Goal: Task Accomplishment & Management: Complete application form

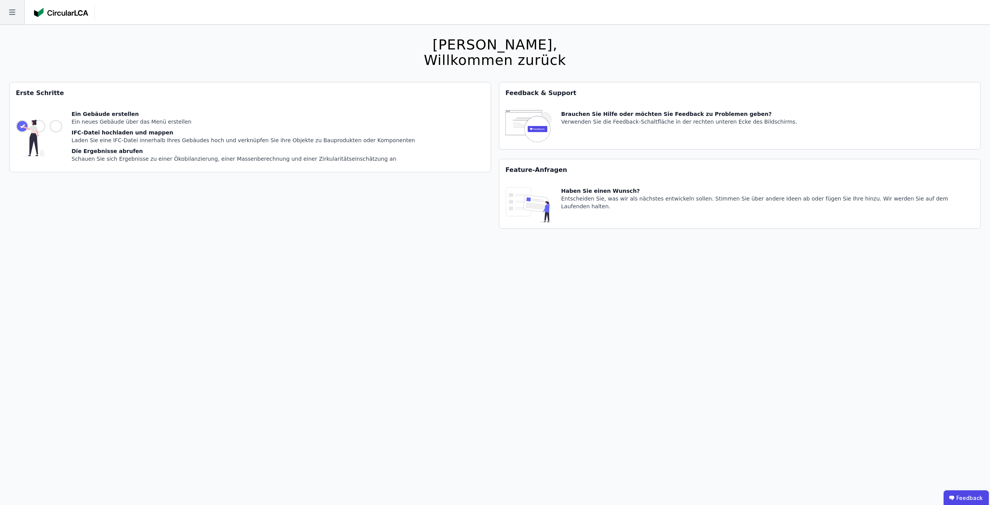
click at [20, 15] on icon at bounding box center [12, 12] width 24 height 24
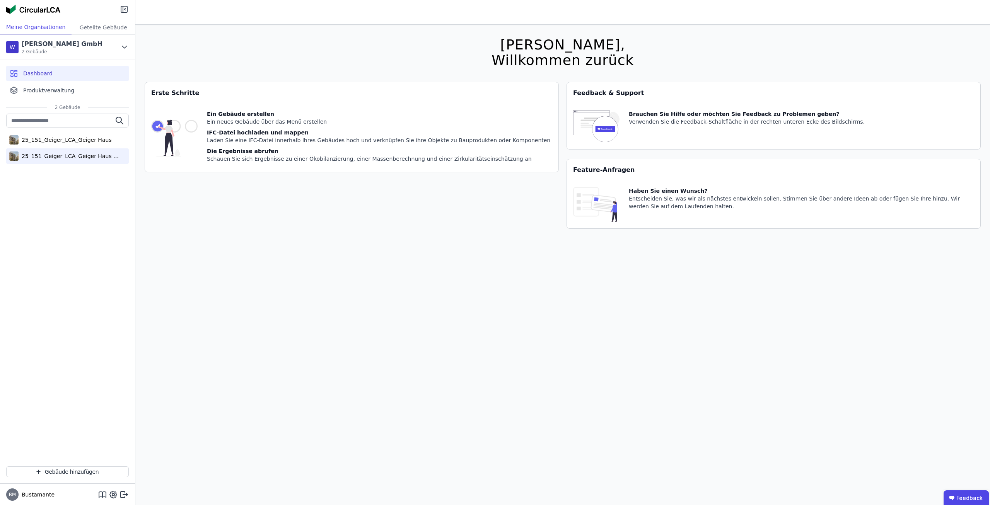
click at [85, 155] on div "25_151_Geiger_LCA_Geiger Haus (copy)" at bounding box center [69, 156] width 101 height 8
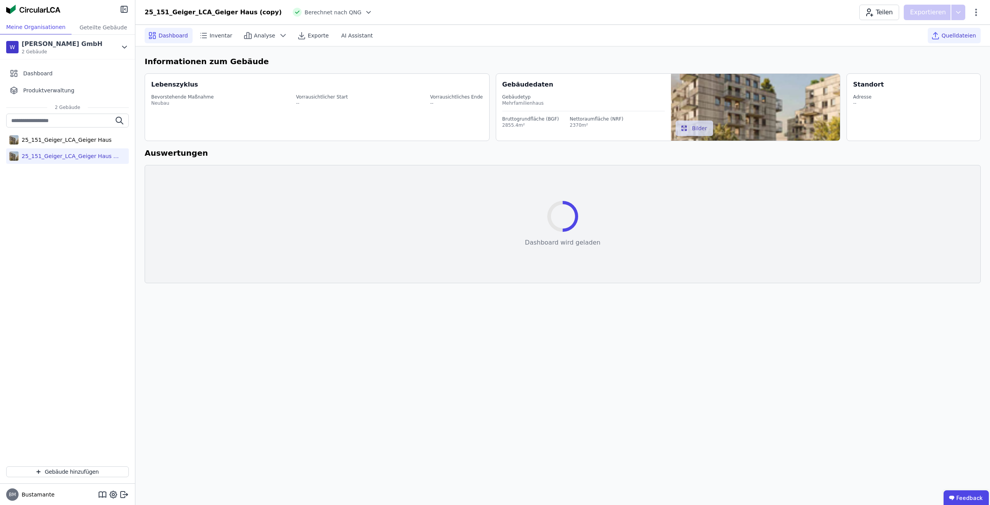
click at [967, 40] on div "Quelldateien" at bounding box center [953, 35] width 53 height 15
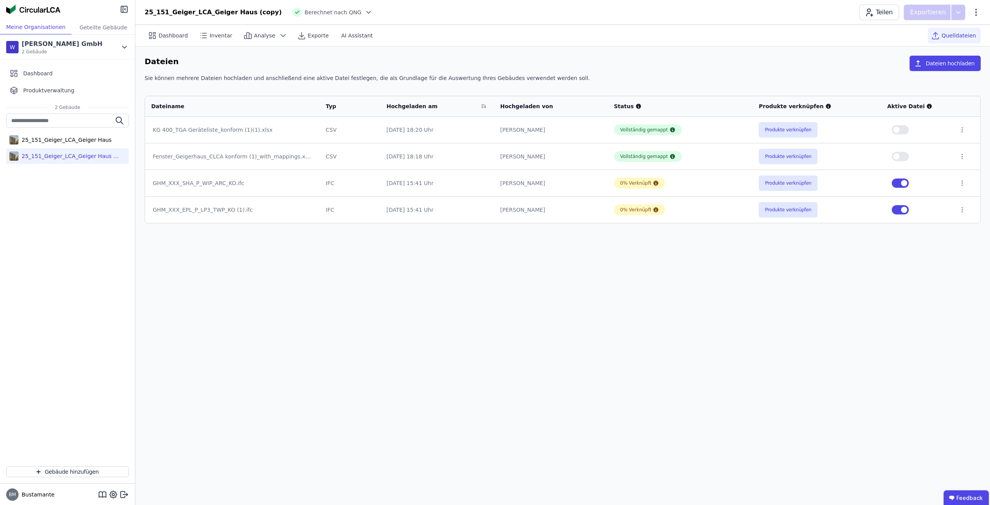
drag, startPoint x: 635, startPoint y: 251, endPoint x: 630, endPoint y: 260, distance: 10.2
click at [635, 252] on div "Dashboard Inventar Analyse Exporte AI Assistant Quelldateien Dateien Dateien ho…" at bounding box center [562, 265] width 854 height 480
click at [530, 216] on td "[PERSON_NAME]" at bounding box center [551, 209] width 114 height 27
click at [523, 191] on td "[PERSON_NAME]" at bounding box center [551, 183] width 114 height 27
click at [82, 143] on div "25_151_Geiger_LCA_Geiger Haus" at bounding box center [67, 139] width 123 height 15
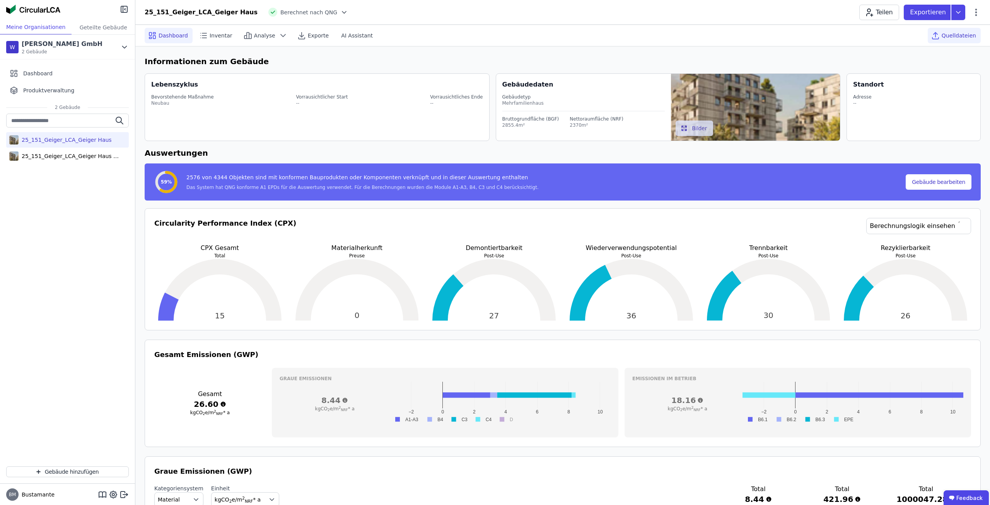
click at [944, 39] on div "Quelldateien" at bounding box center [953, 35] width 53 height 15
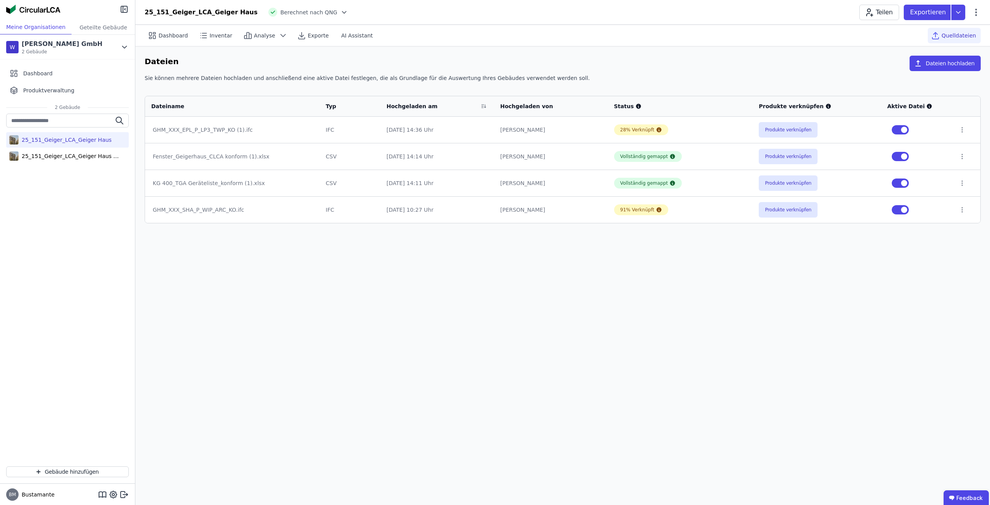
click at [632, 290] on div "Dashboard Inventar Analyse Exporte AI Assistant Quelldateien Dateien Dateien ho…" at bounding box center [562, 265] width 854 height 480
click at [73, 160] on div "25_151_Geiger_LCA_Geiger Haus (copy)" at bounding box center [67, 155] width 123 height 15
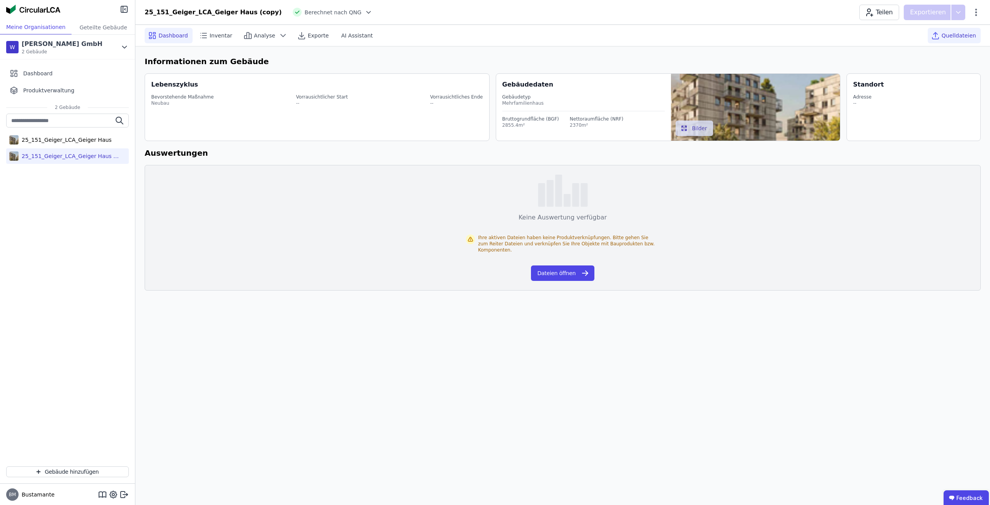
click at [957, 36] on span "Quelldateien" at bounding box center [958, 36] width 34 height 8
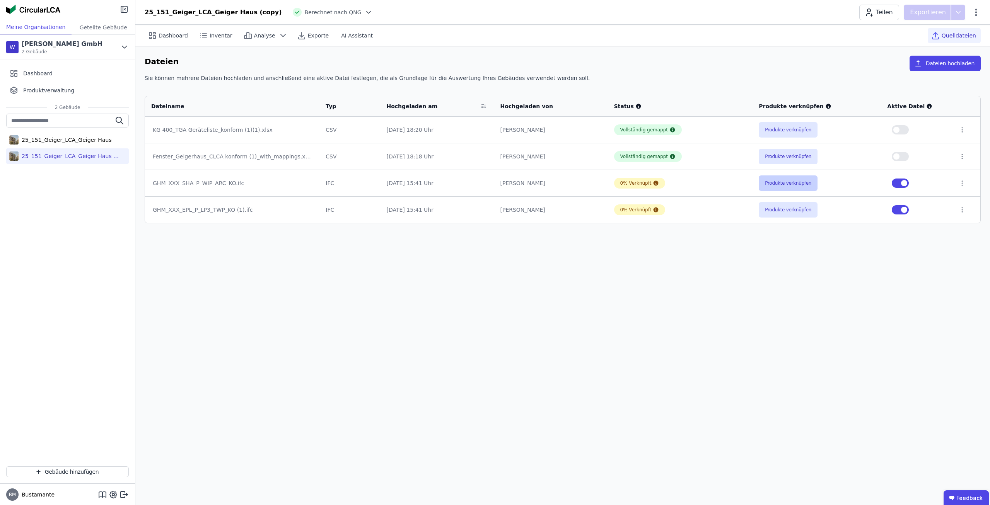
click at [782, 186] on button "Produkte verknüpfen" at bounding box center [787, 182] width 59 height 15
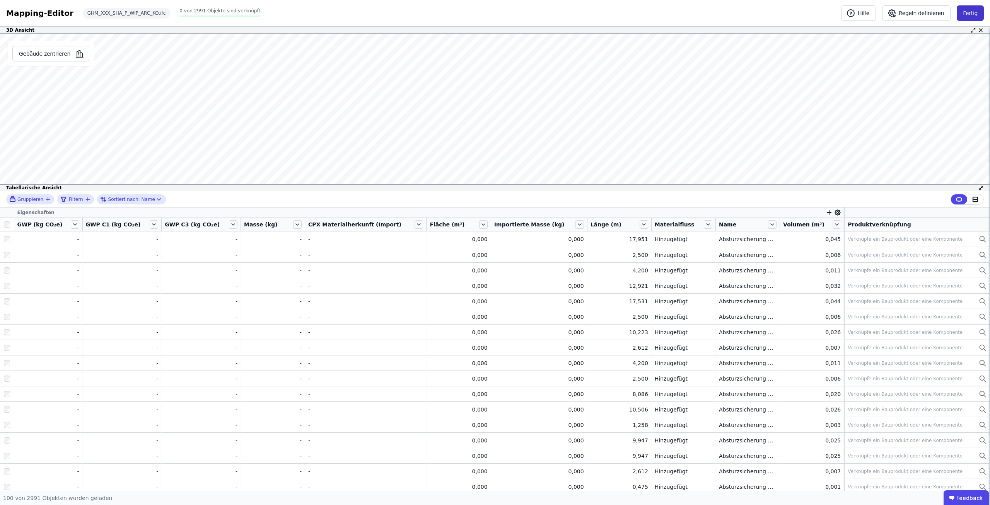
click at [974, 14] on button "Fertig" at bounding box center [969, 12] width 27 height 15
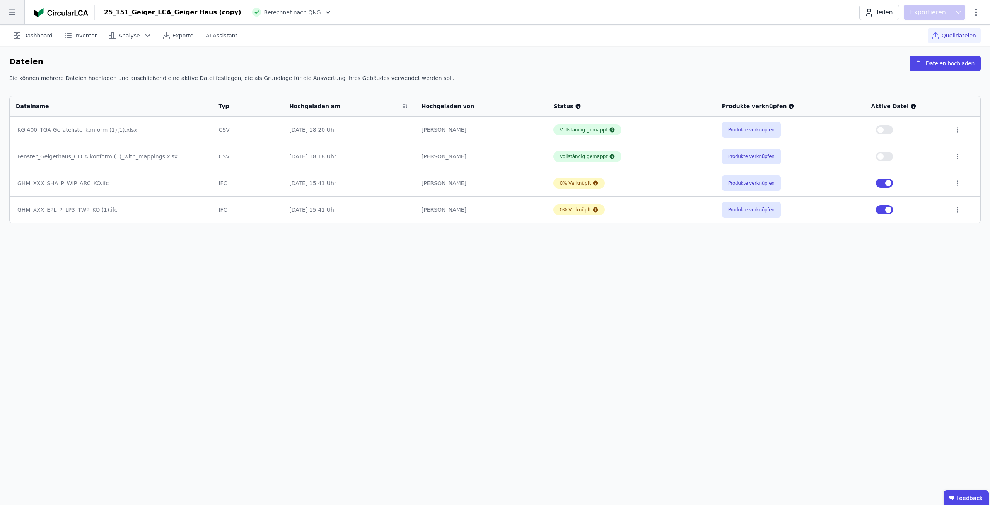
click at [19, 19] on icon at bounding box center [12, 12] width 24 height 24
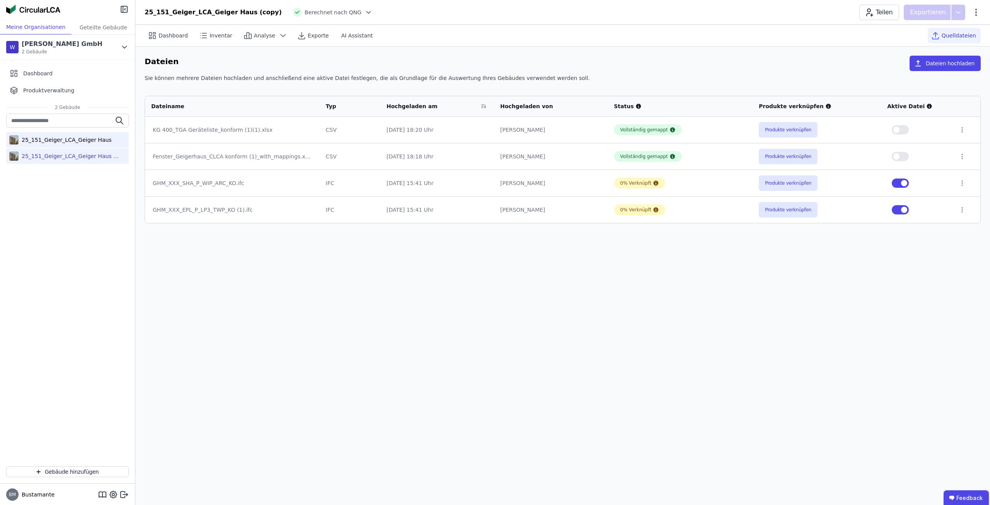
click at [77, 142] on div "25_151_Geiger_LCA_Geiger Haus" at bounding box center [65, 140] width 93 height 8
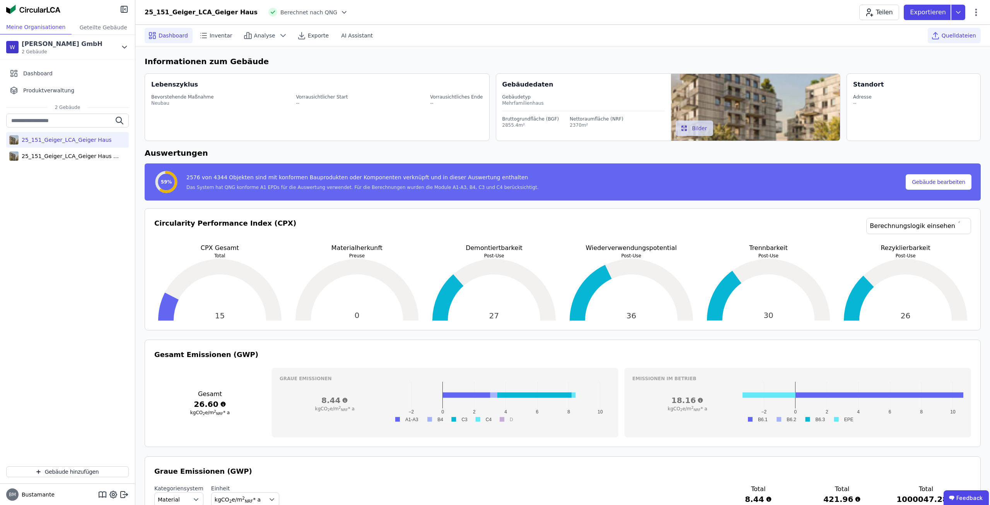
click at [970, 33] on span "Quelldateien" at bounding box center [958, 36] width 34 height 8
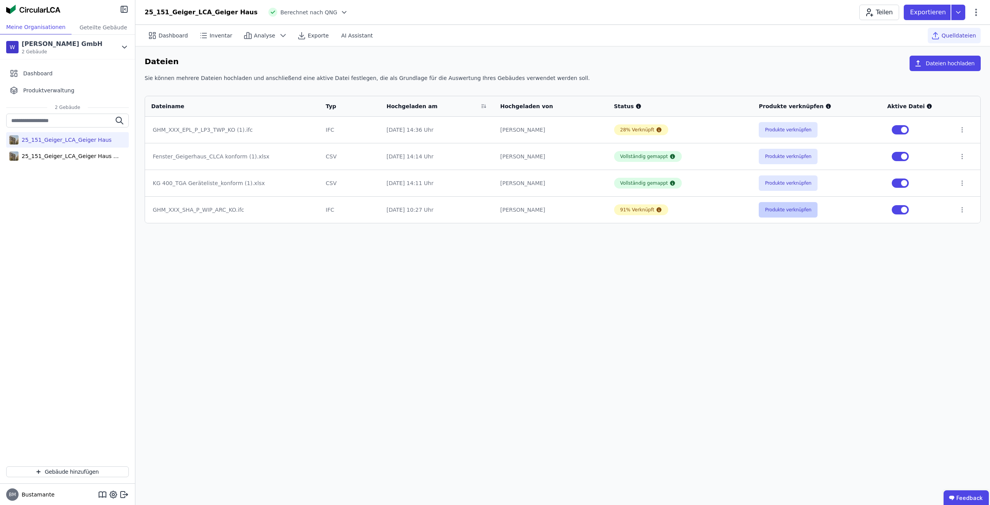
click at [801, 211] on button "Produkte verknüpfen" at bounding box center [787, 209] width 59 height 15
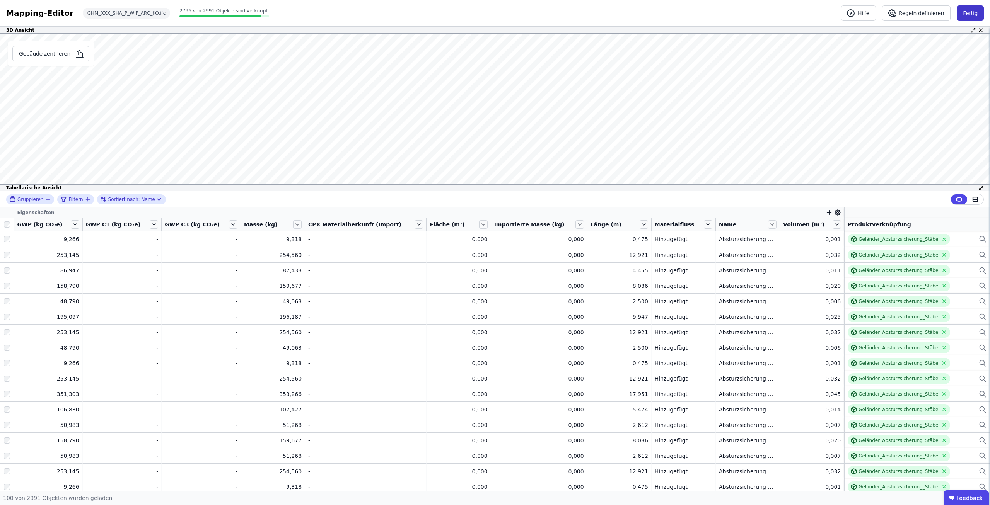
click at [972, 17] on button "Fertig" at bounding box center [969, 12] width 27 height 15
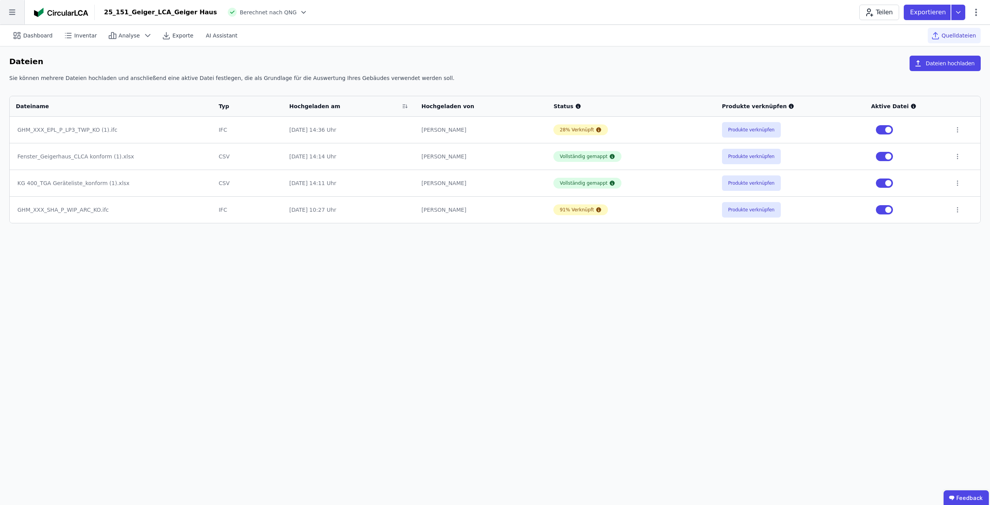
click at [10, 23] on icon at bounding box center [12, 12] width 24 height 24
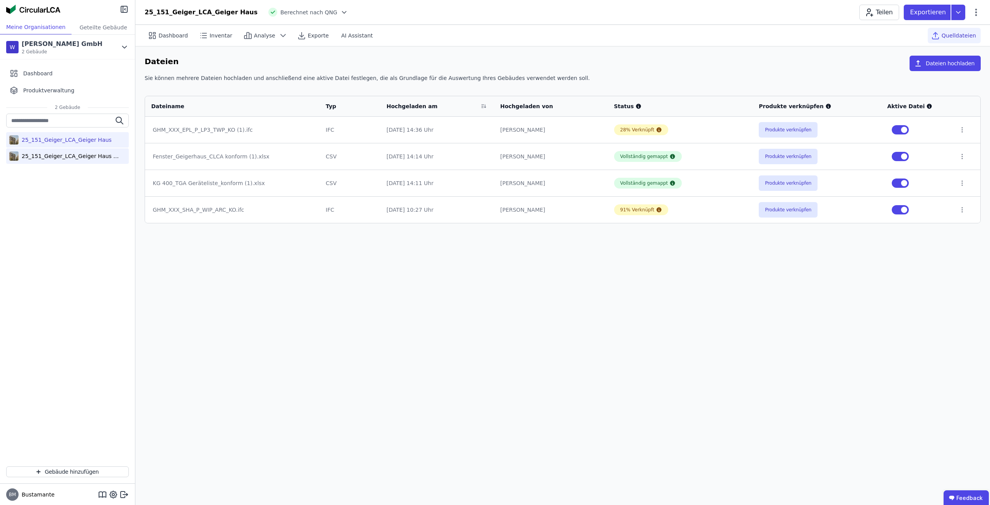
click at [63, 154] on div "25_151_Geiger_LCA_Geiger Haus (copy)" at bounding box center [69, 156] width 101 height 8
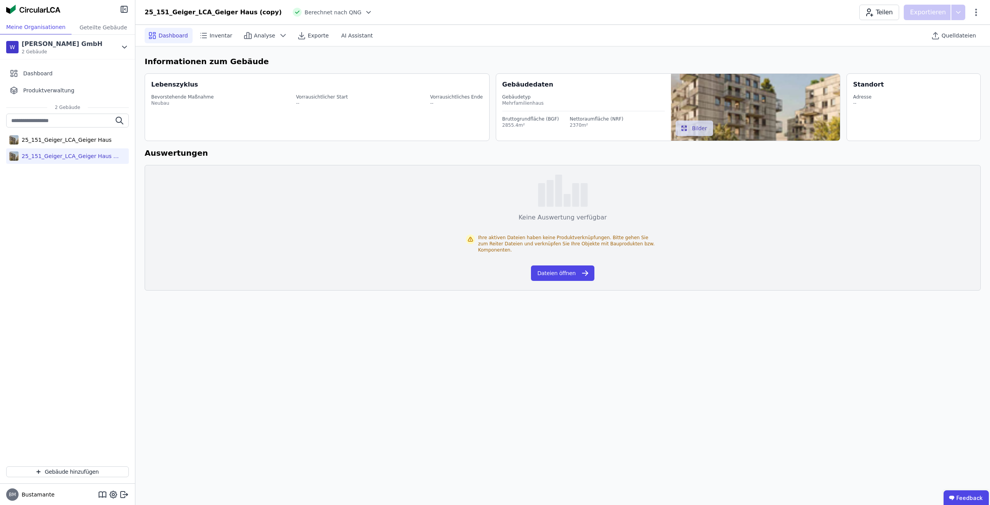
click at [79, 157] on div "25_151_Geiger_LCA_Geiger Haus (copy)" at bounding box center [69, 156] width 101 height 8
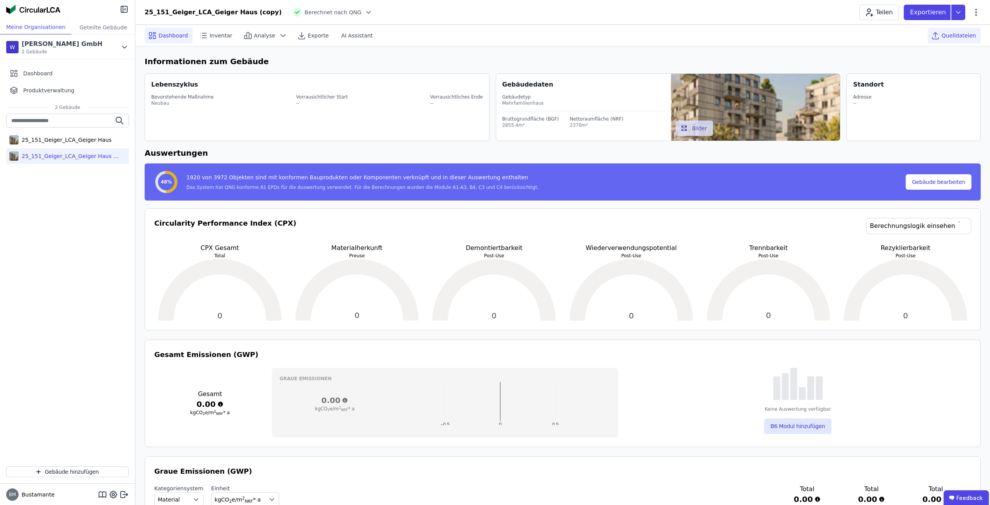
click at [975, 33] on span "Quelldateien" at bounding box center [958, 36] width 34 height 8
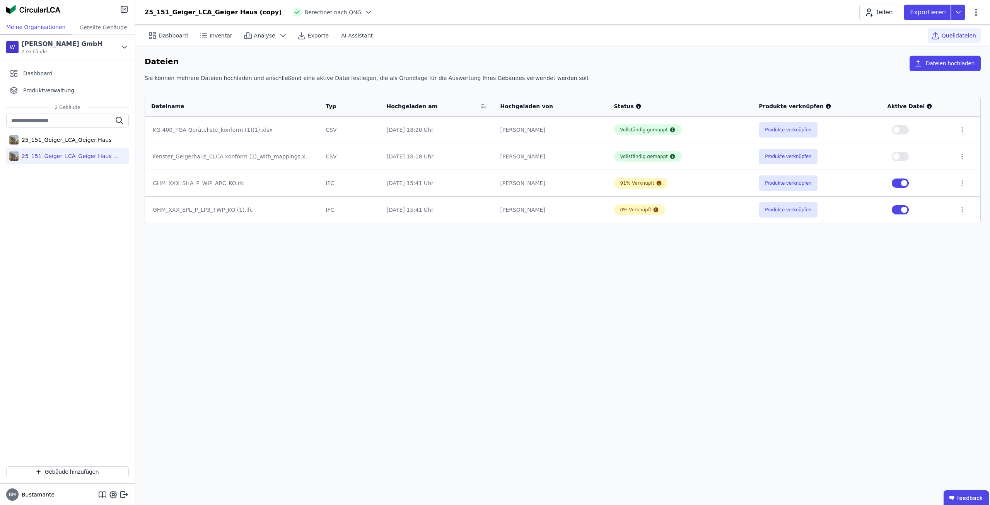
click at [769, 241] on div "Dashboard Inventar Analyse Exporte AI Assistant Quelldateien Dateien Dateien ho…" at bounding box center [562, 265] width 854 height 480
click at [82, 138] on div "25_151_Geiger_LCA_Geiger Haus" at bounding box center [65, 140] width 93 height 8
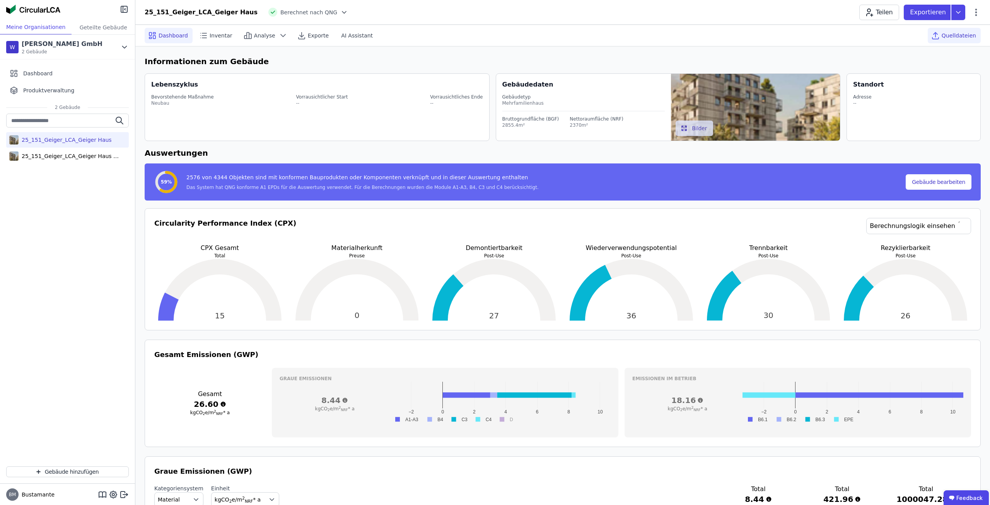
click at [971, 37] on span "Quelldateien" at bounding box center [958, 36] width 34 height 8
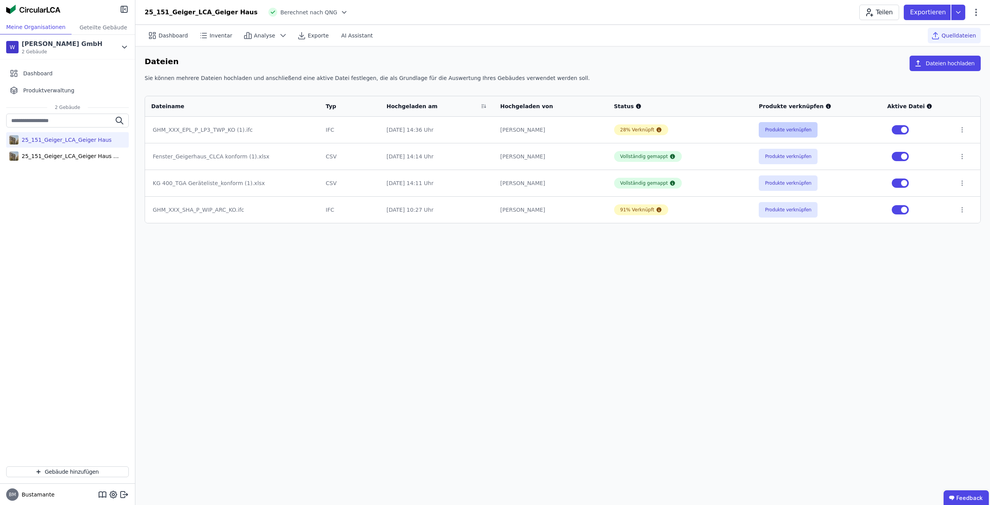
click at [780, 130] on button "Produkte verknüpfen" at bounding box center [787, 129] width 59 height 15
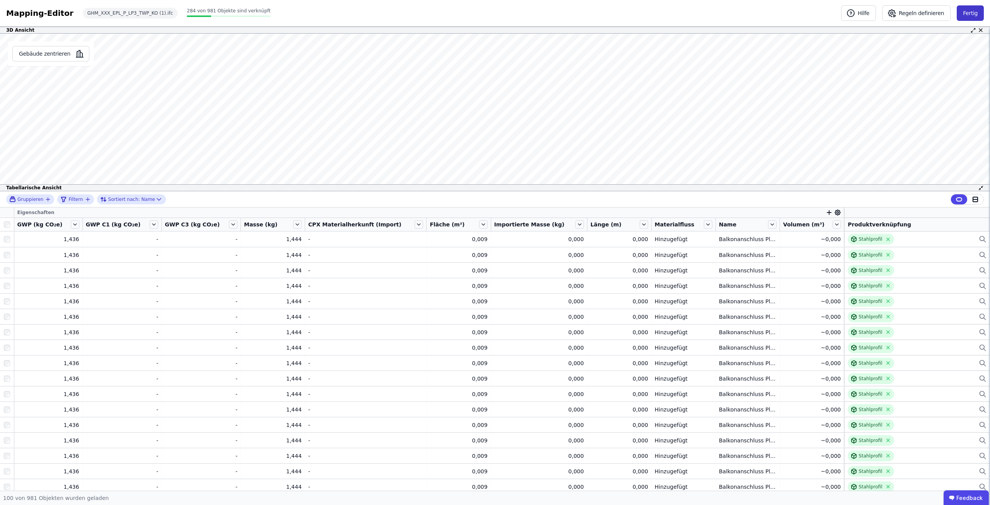
click at [976, 10] on button "Fertig" at bounding box center [969, 12] width 27 height 15
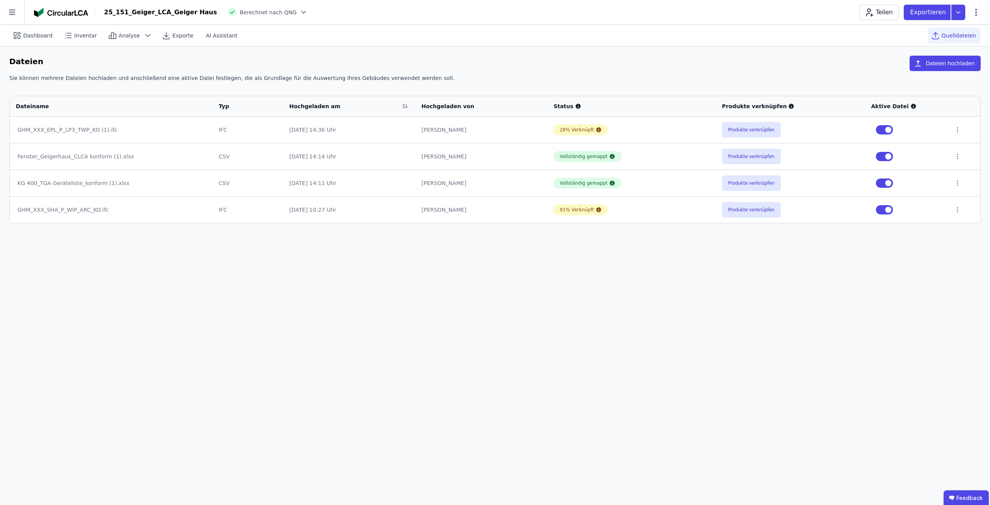
click at [345, 266] on div "Dashboard Inventar Analyse Exporte AI Assistant Quelldateien Dateien Dateien ho…" at bounding box center [495, 265] width 990 height 480
click at [20, 10] on icon at bounding box center [12, 12] width 24 height 24
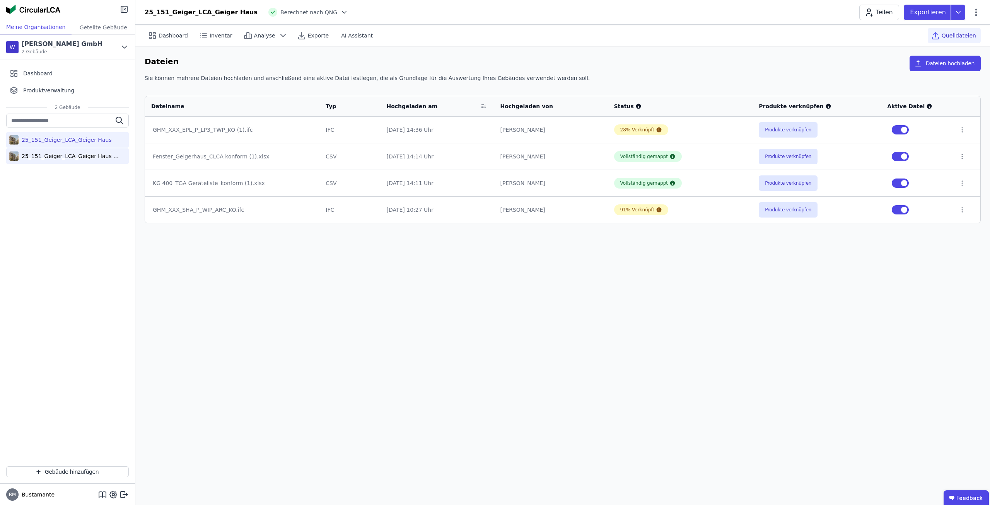
click at [84, 155] on div "25_151_Geiger_LCA_Geiger Haus (copy)" at bounding box center [69, 156] width 101 height 8
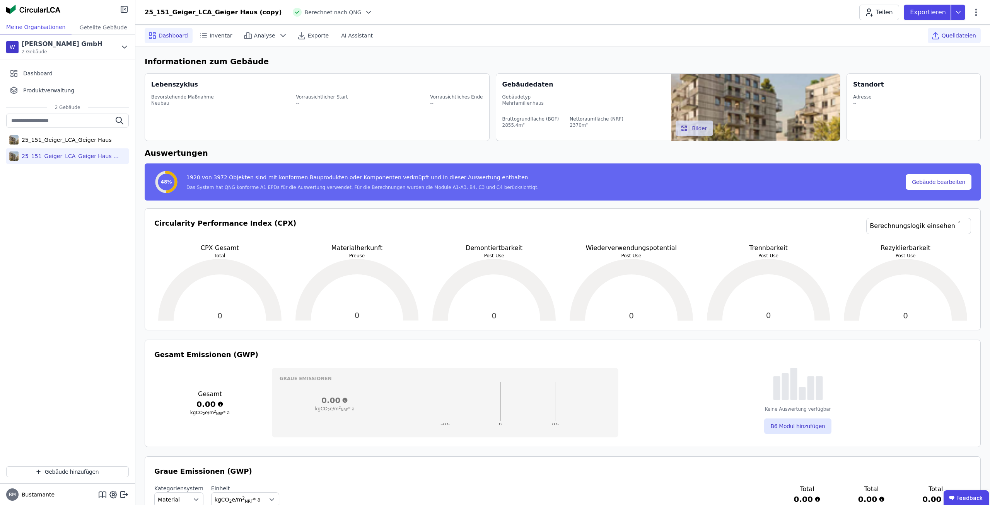
click at [964, 36] on span "Quelldateien" at bounding box center [958, 36] width 34 height 8
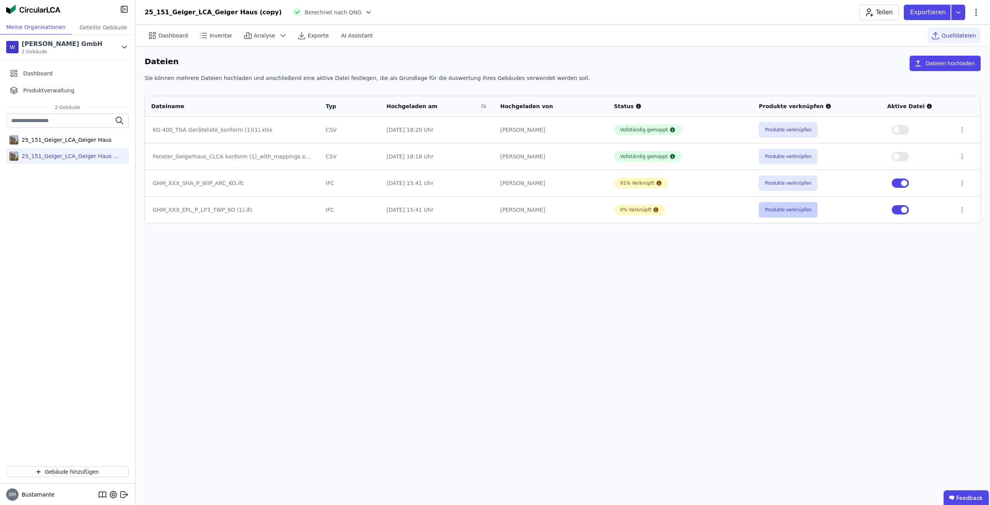
click at [782, 213] on button "Produkte verknüpfen" at bounding box center [787, 209] width 59 height 15
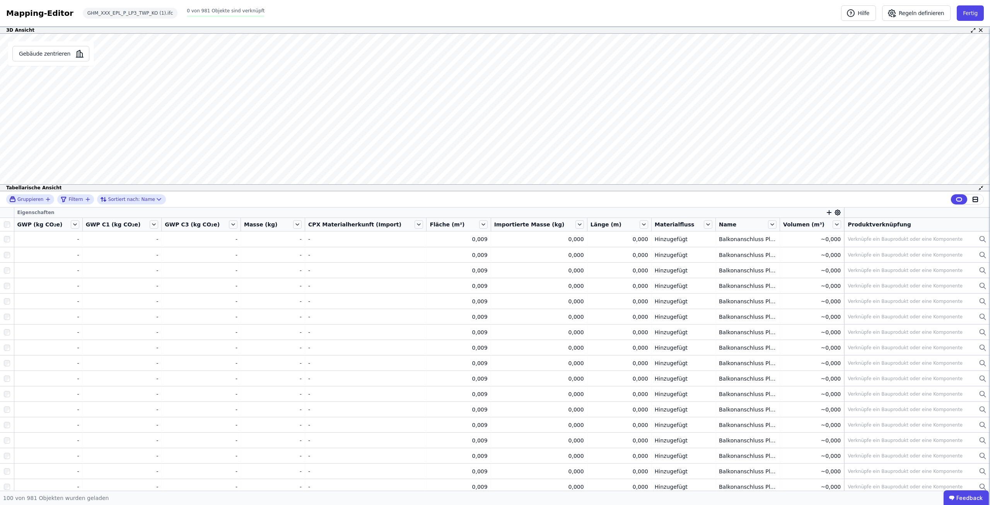
click at [986, 8] on div "Mapping-Editor Hilfe Regeln definieren Fertig GHM_XXX_EPL_P_LP3_TWP_KO (1).ifc …" at bounding box center [495, 13] width 990 height 27
click at [980, 10] on button "Fertig" at bounding box center [969, 12] width 27 height 15
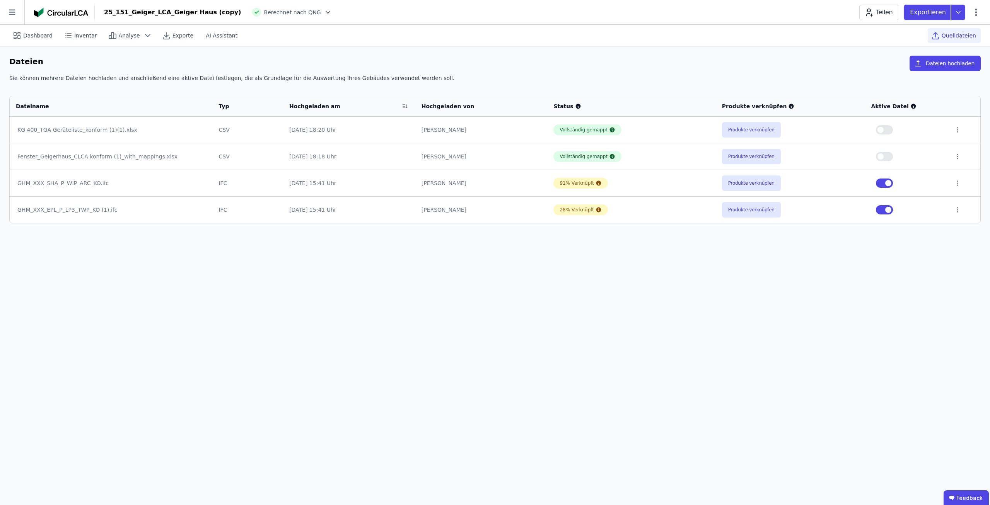
click at [645, 315] on div "Dashboard Inventar Analyse Exporte AI Assistant Quelldateien Dateien Dateien ho…" at bounding box center [495, 265] width 990 height 480
click at [655, 288] on div "Dashboard Inventar Analyse Exporte AI Assistant Quelldateien Dateien Dateien ho…" at bounding box center [495, 265] width 990 height 480
click at [666, 273] on div "Dashboard Inventar Analyse Exporte AI Assistant Quelldateien Dateien Dateien ho…" at bounding box center [495, 265] width 990 height 480
click at [272, 11] on span "Berechnet nach QNG" at bounding box center [292, 13] width 57 height 8
click at [300, 10] on div "25_151_Geiger_LCA_Geiger Haus (copy) Berechnet nach QNG Teilen Exportieren" at bounding box center [542, 12] width 895 height 15
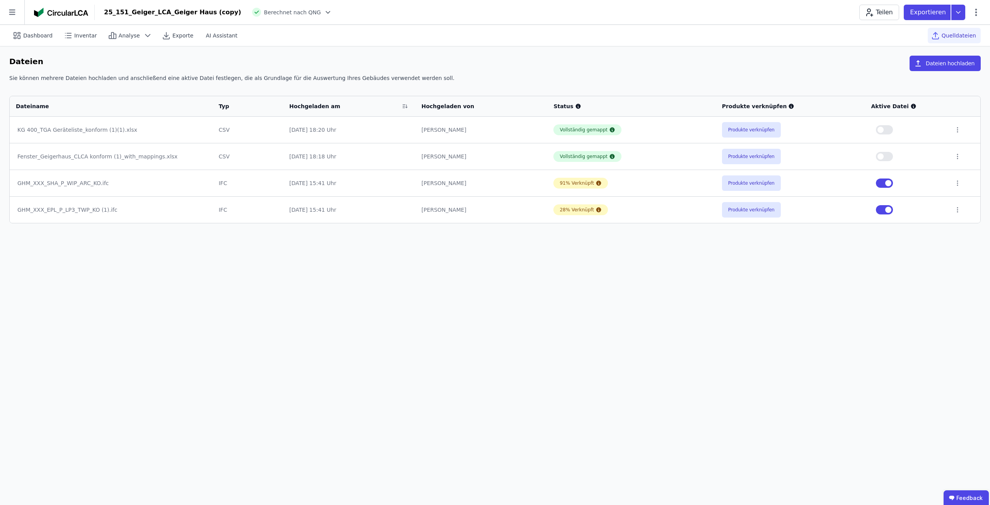
click at [324, 10] on icon at bounding box center [328, 13] width 8 height 8
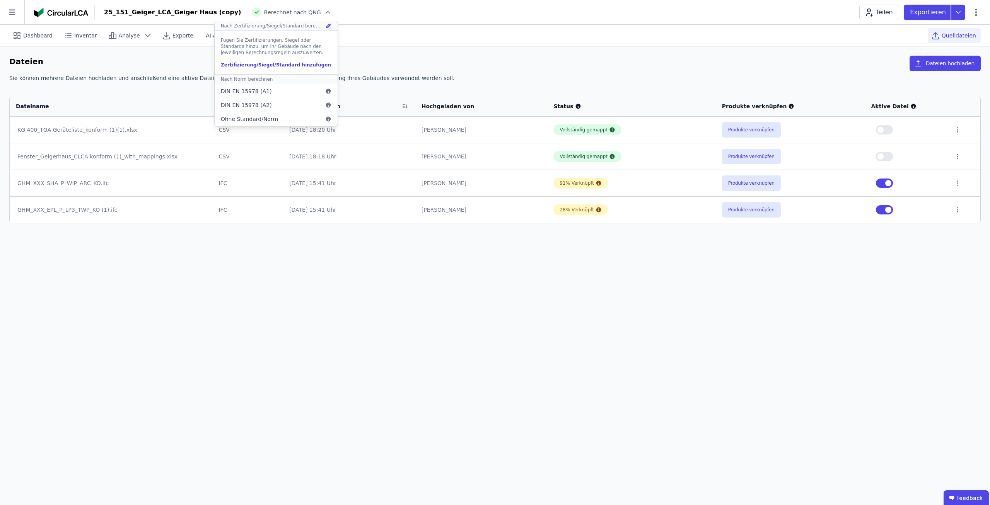
click at [264, 65] on div "Zertifizierung/Siegel/Standard hinzufügen" at bounding box center [276, 65] width 111 height 6
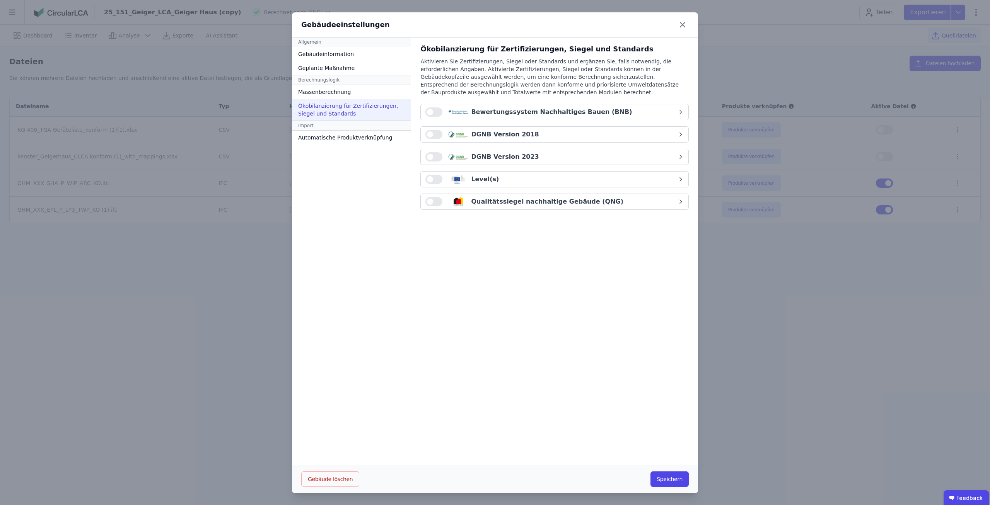
click at [442, 197] on div "Qualitätssiegel nachhaltige Gebäude (QNG)" at bounding box center [532, 201] width 181 height 9
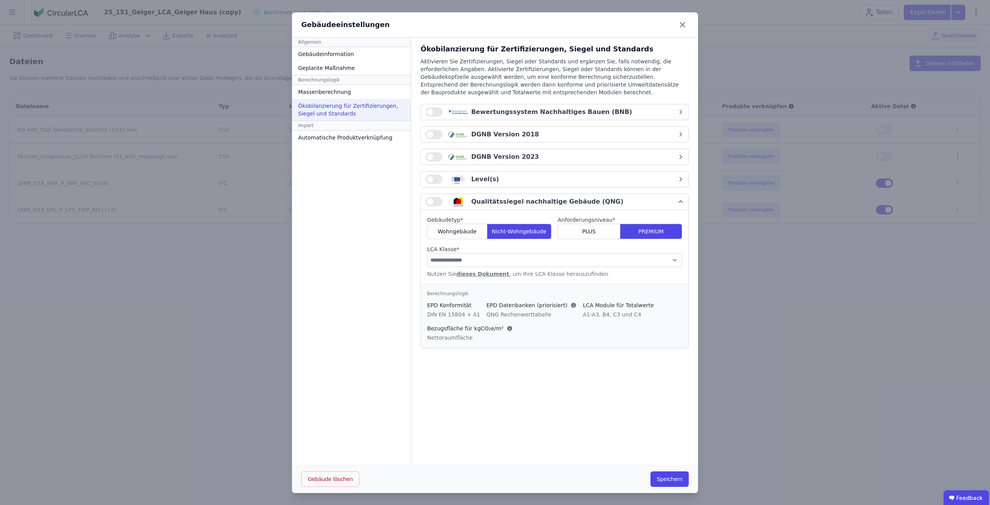
click at [436, 198] on button "button" at bounding box center [433, 201] width 17 height 9
click at [427, 253] on select "**********" at bounding box center [554, 260] width 255 height 14
select select "*"
click option "**" at bounding box center [0, 0] width 0 height 0
click at [664, 474] on button "Speichern" at bounding box center [669, 479] width 38 height 15
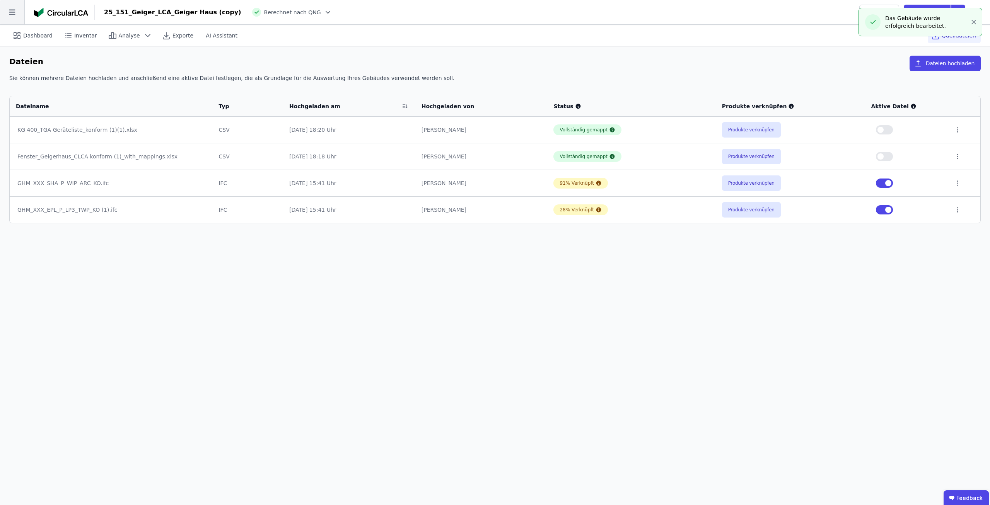
click at [20, 16] on icon at bounding box center [12, 12] width 24 height 24
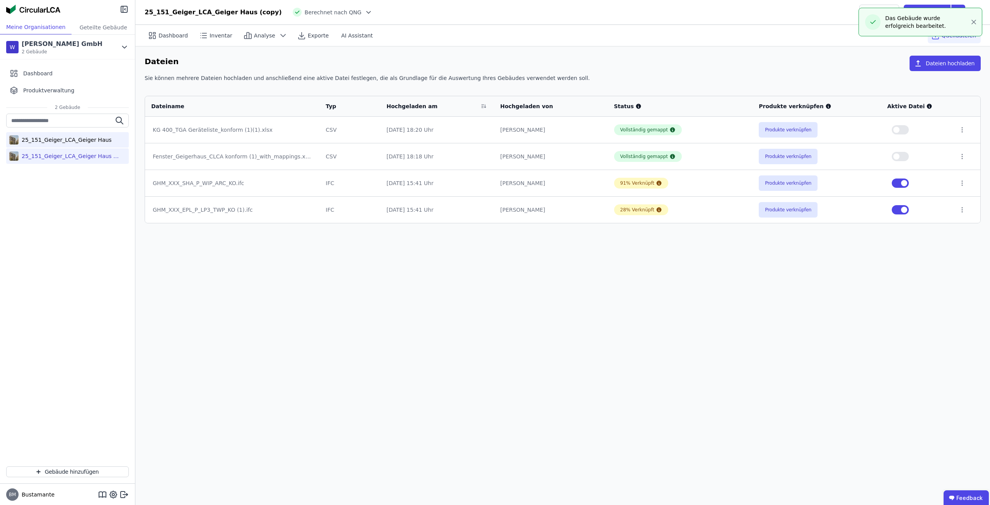
click at [79, 143] on div "25_151_Geiger_LCA_Geiger Haus" at bounding box center [67, 139] width 123 height 15
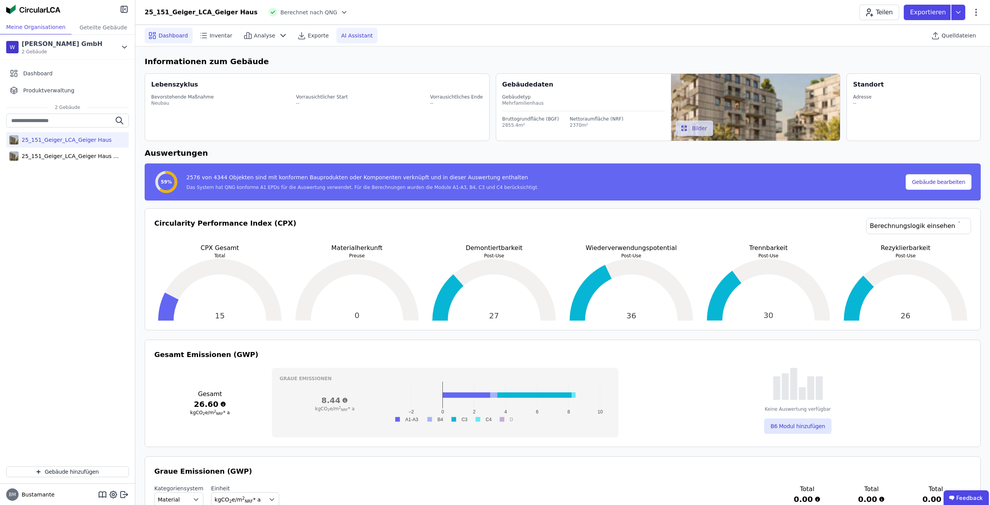
click at [340, 11] on icon at bounding box center [344, 13] width 8 height 8
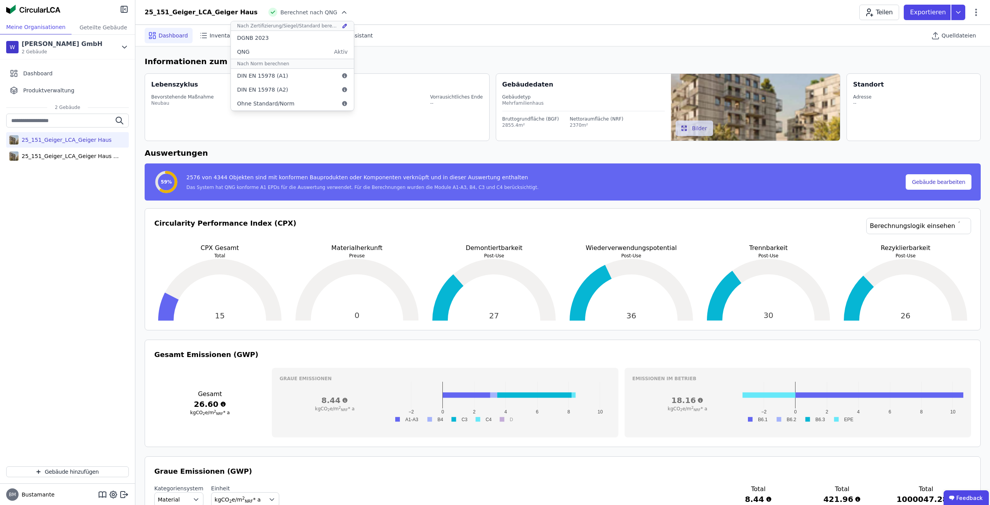
click at [343, 26] on icon at bounding box center [345, 26] width 4 height 4
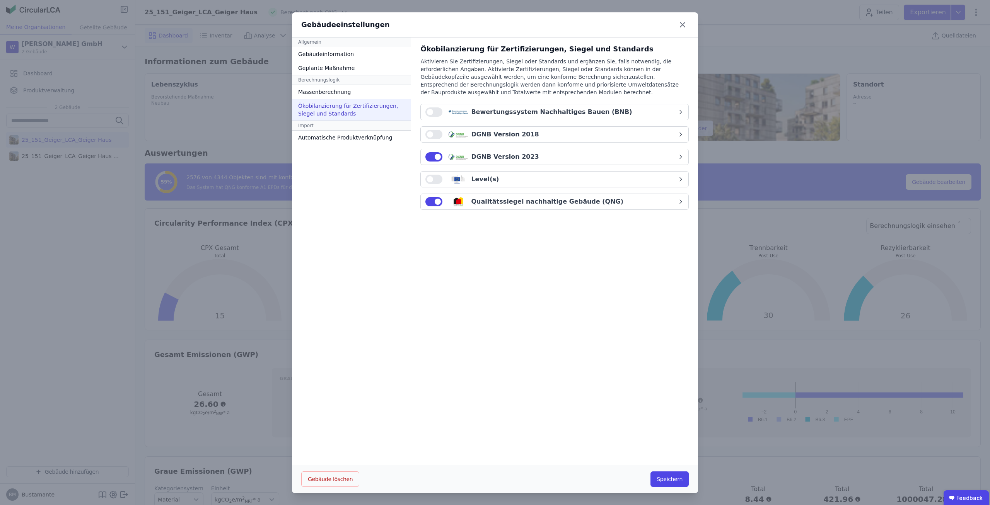
click at [503, 200] on div "Qualitätssiegel nachhaltige Gebäude (QNG)" at bounding box center [547, 201] width 152 height 9
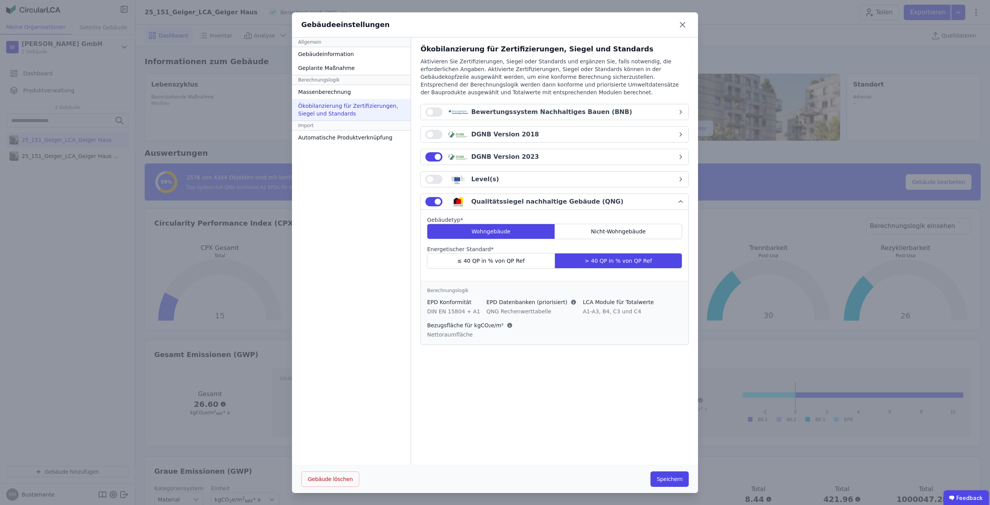
click at [86, 181] on div "Gebäudeeinstellungen Allgemein Gebäudeinformation Geplante Maßnahme Berechnungs…" at bounding box center [495, 253] width 990 height 506
click at [690, 21] on div "Gebäudeeinstellungen" at bounding box center [495, 24] width 406 height 25
click at [683, 24] on icon at bounding box center [682, 24] width 5 height 5
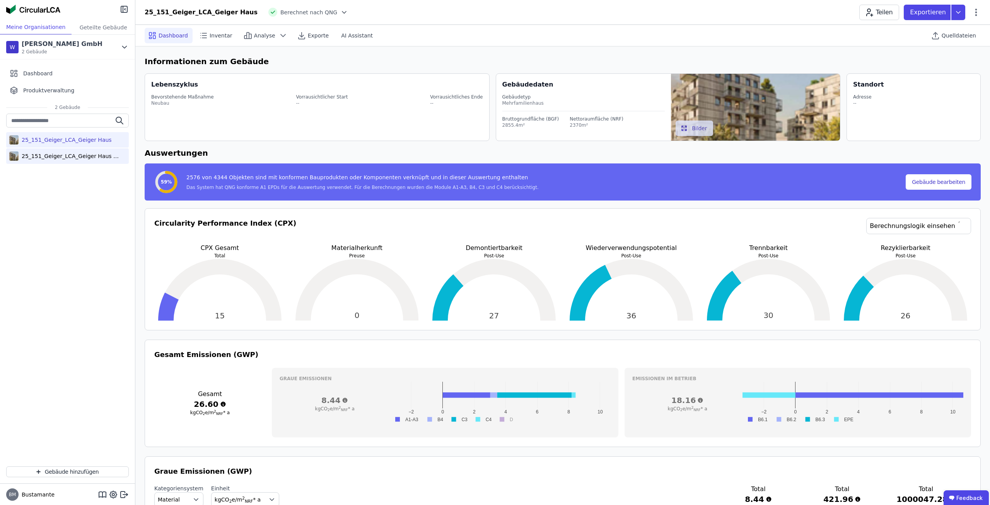
click at [96, 158] on div "25_151_Geiger_LCA_Geiger Haus (copy)" at bounding box center [69, 156] width 101 height 8
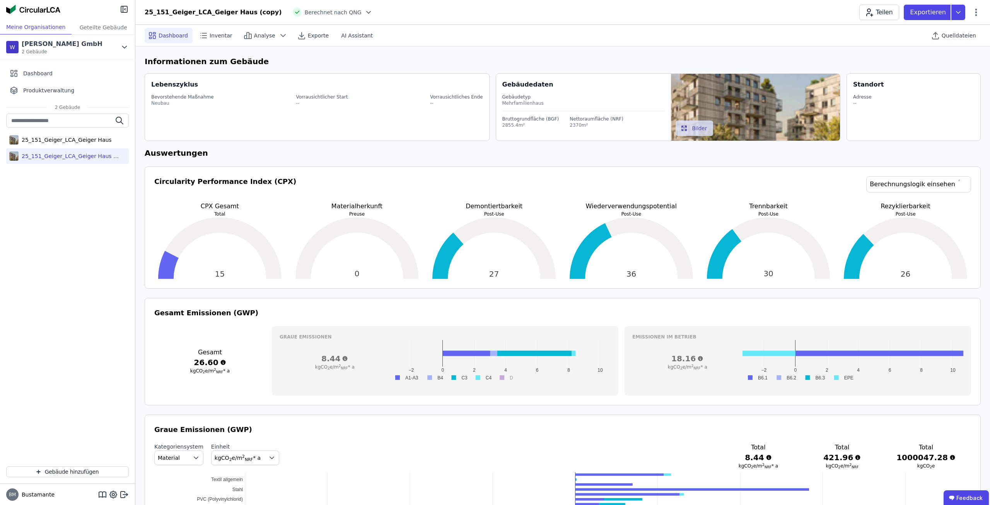
click at [333, 16] on div "Berechnet nach QNG" at bounding box center [330, 12] width 84 height 9
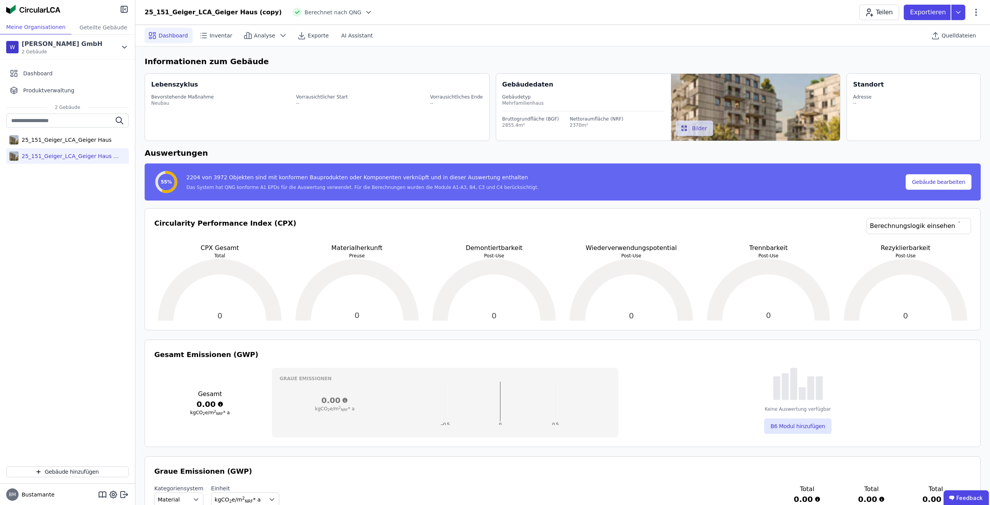
click at [331, 16] on div "Berechnet nach QNG" at bounding box center [330, 12] width 84 height 9
click at [365, 14] on icon at bounding box center [369, 13] width 8 height 8
click at [367, 24] on icon at bounding box center [369, 26] width 4 height 4
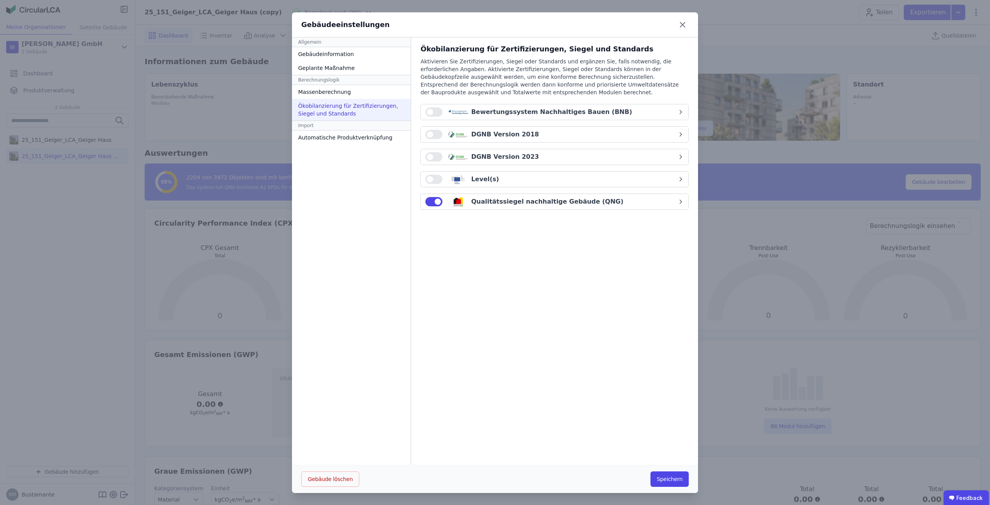
click at [532, 203] on div "Qualitätssiegel nachhaltige Gebäude (QNG)" at bounding box center [547, 201] width 152 height 9
select select "*"
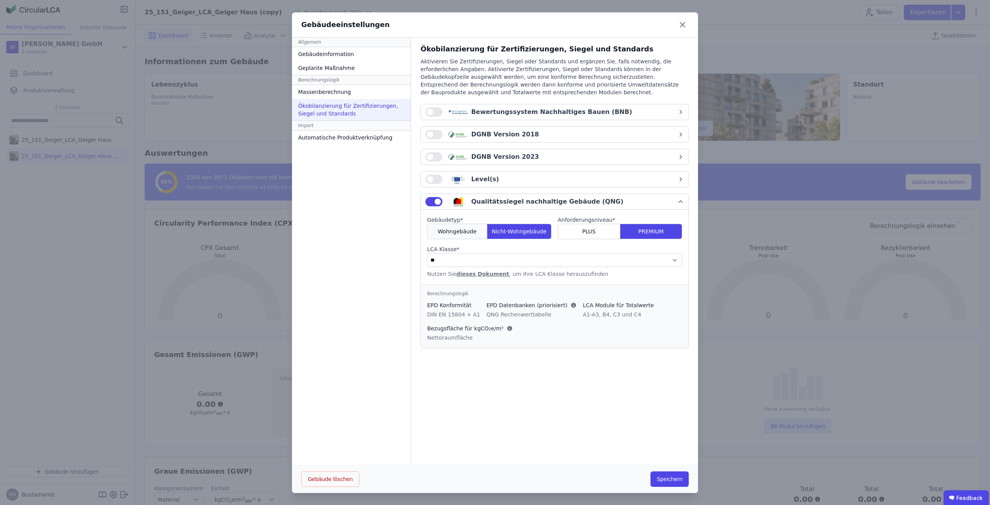
click at [442, 233] on span "Wohngebäude" at bounding box center [457, 232] width 39 height 8
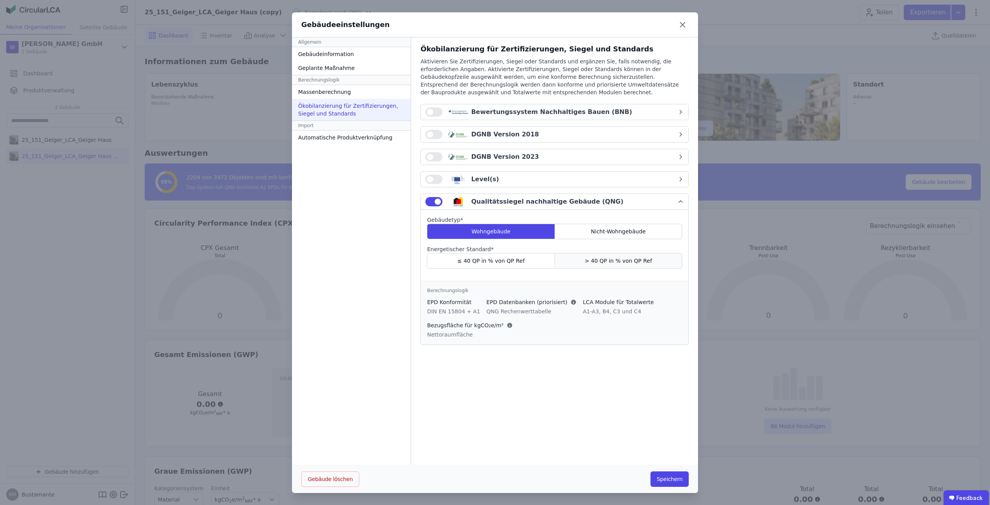
click at [630, 259] on span "> 40 QP in % von QP Ref" at bounding box center [617, 261] width 67 height 8
click at [675, 477] on button "Speichern" at bounding box center [669, 479] width 38 height 15
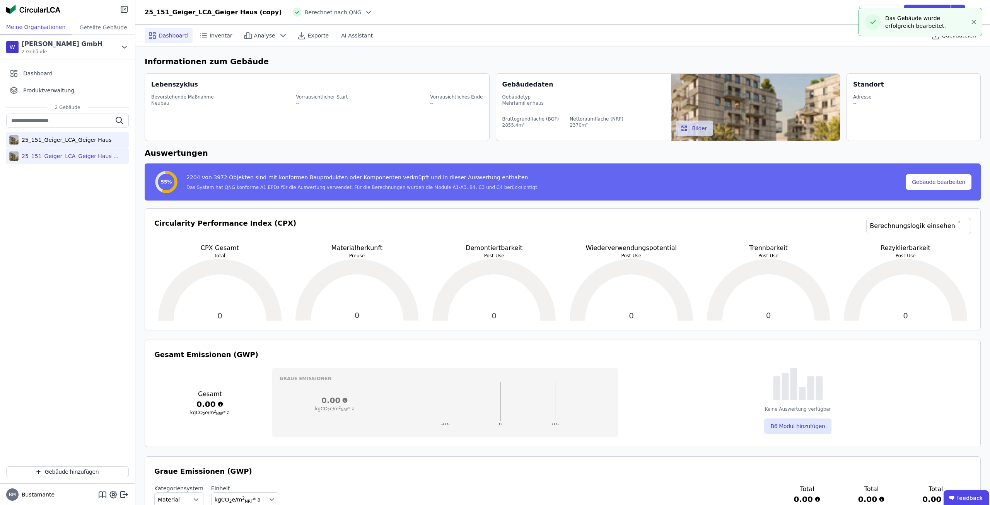
click at [92, 144] on div "25_151_Geiger_LCA_Geiger Haus" at bounding box center [67, 139] width 123 height 15
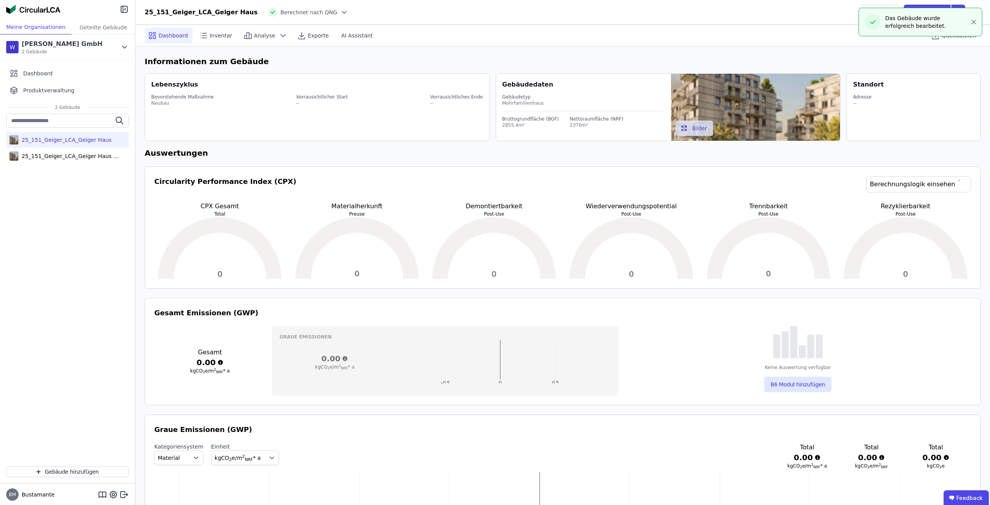
click at [340, 11] on icon at bounding box center [344, 13] width 8 height 8
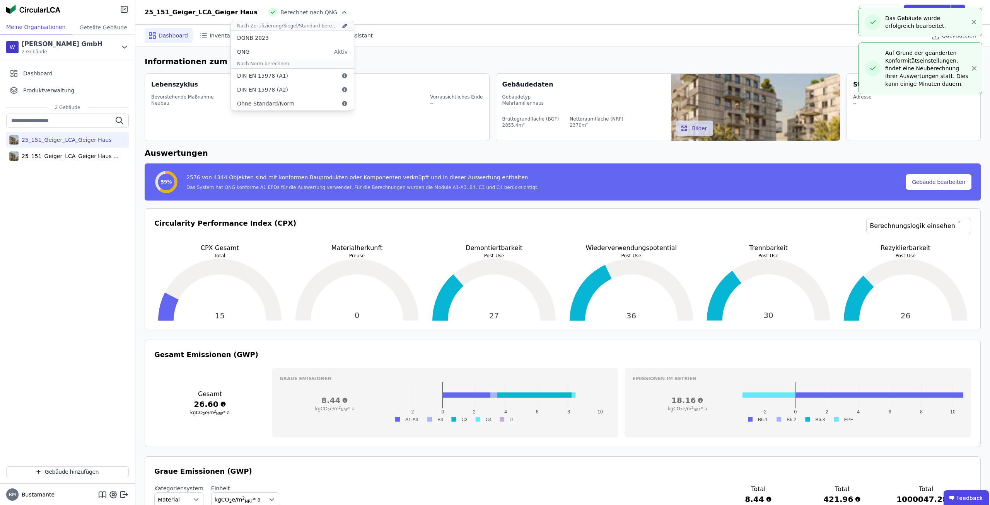
click at [340, 13] on icon at bounding box center [344, 13] width 8 height 8
click at [345, 25] on icon at bounding box center [345, 24] width 1 height 1
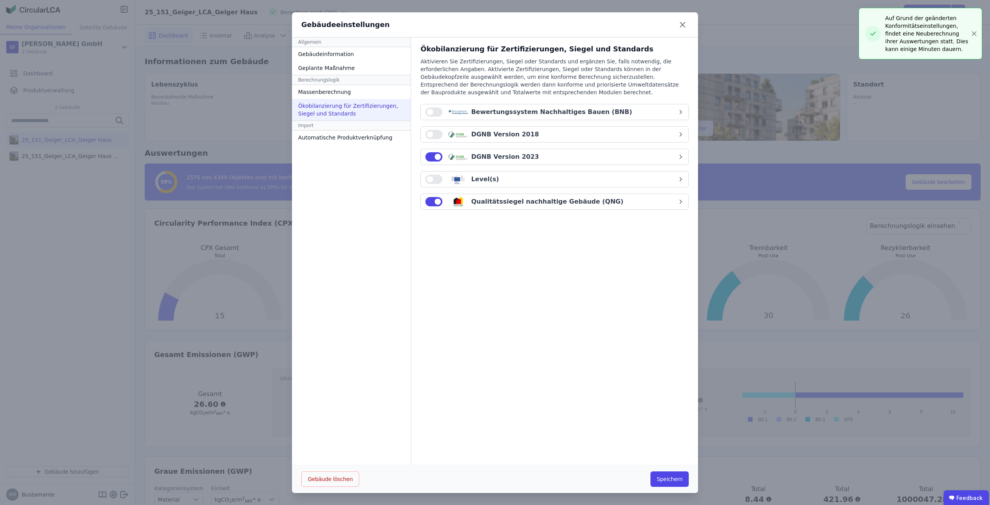
click at [523, 159] on div "DGNB Version 2023" at bounding box center [551, 156] width 252 height 9
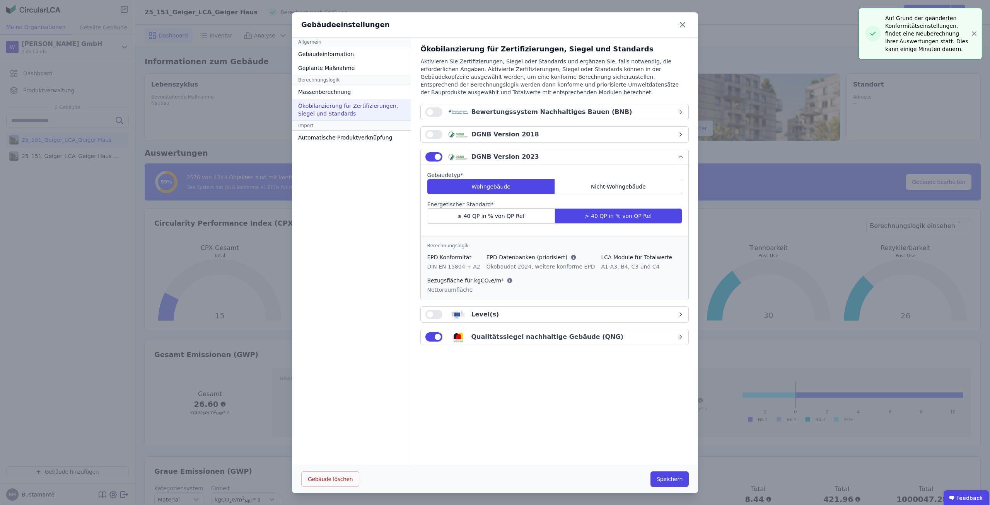
click at [73, 198] on div "Gebäudeeinstellungen Allgemein Gebäudeinformation Geplante Maßnahme Berechnungs…" at bounding box center [495, 253] width 990 height 506
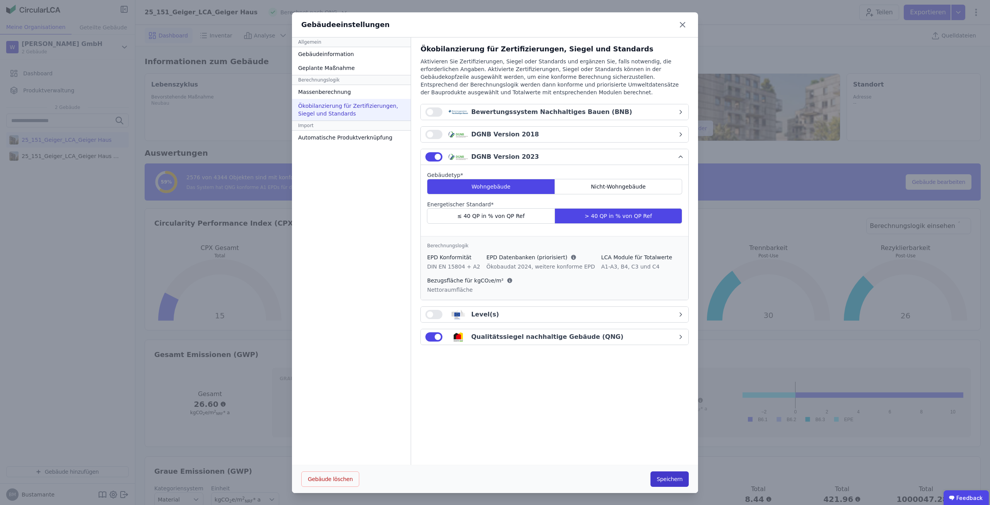
click at [667, 484] on button "Speichern" at bounding box center [669, 479] width 38 height 15
click at [103, 259] on div "Gebäudeeinstellungen Allgemein Gebäudeinformation Geplante Maßnahme Berechnungs…" at bounding box center [495, 253] width 990 height 506
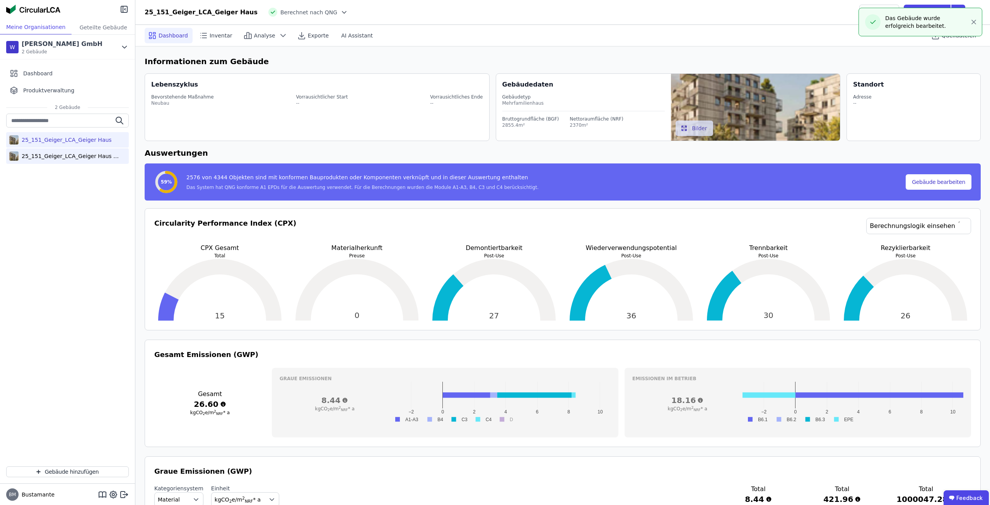
click at [84, 151] on div "25_151_Geiger_LCA_Geiger Haus (copy)" at bounding box center [67, 155] width 123 height 15
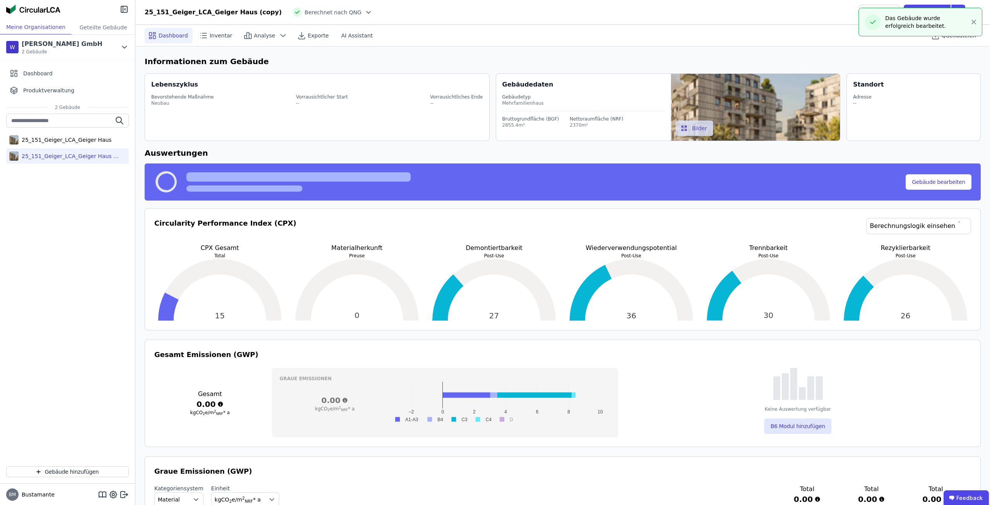
click at [326, 17] on div "25_151_Geiger_LCA_Geiger Haus (copy) Berechnet nach QNG Teilen Exportieren" at bounding box center [562, 12] width 854 height 15
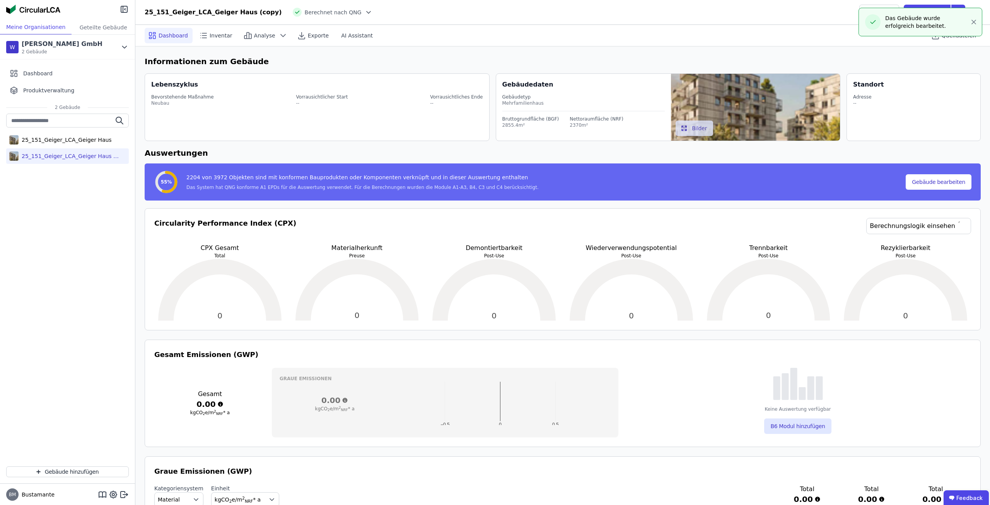
click at [361, 16] on div at bounding box center [366, 13] width 11 height 8
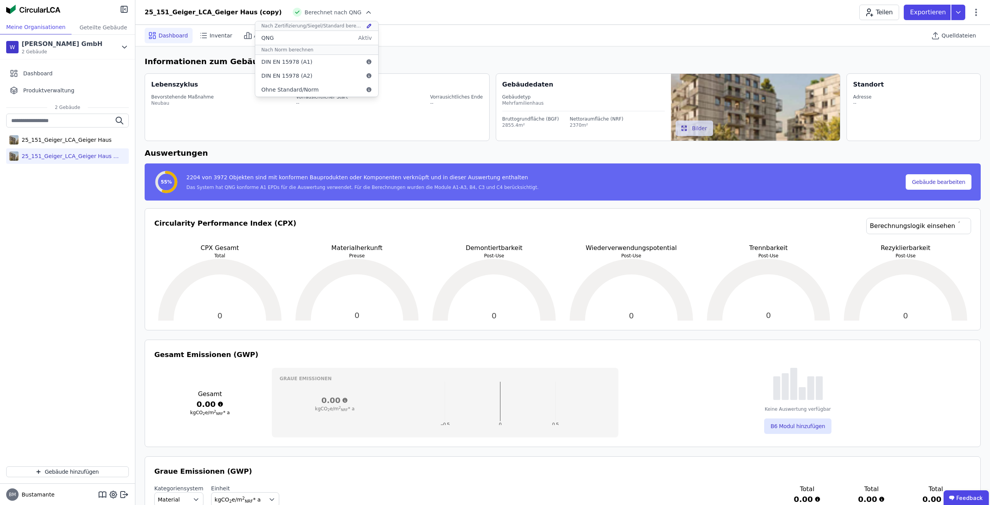
click at [366, 26] on icon at bounding box center [369, 26] width 6 height 6
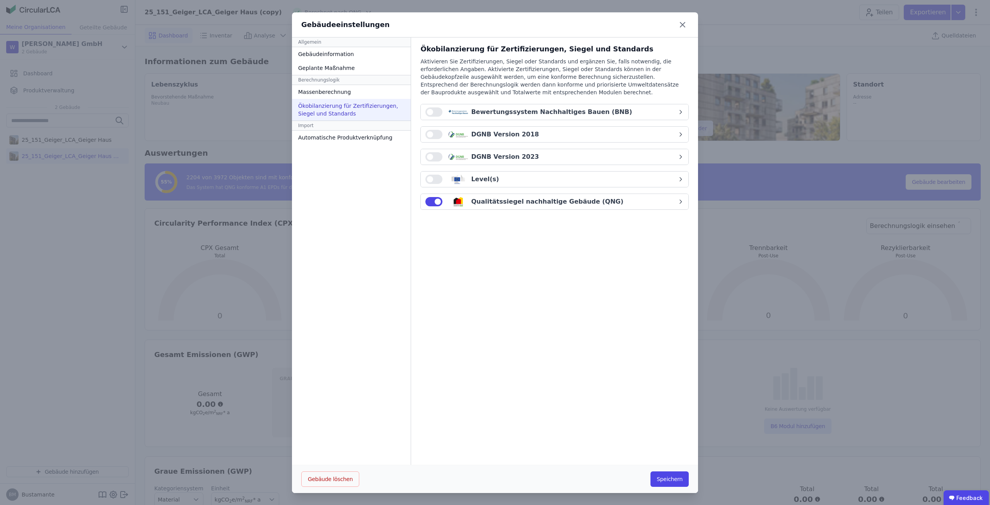
click at [531, 157] on div "DGNB Version 2023" at bounding box center [551, 156] width 252 height 9
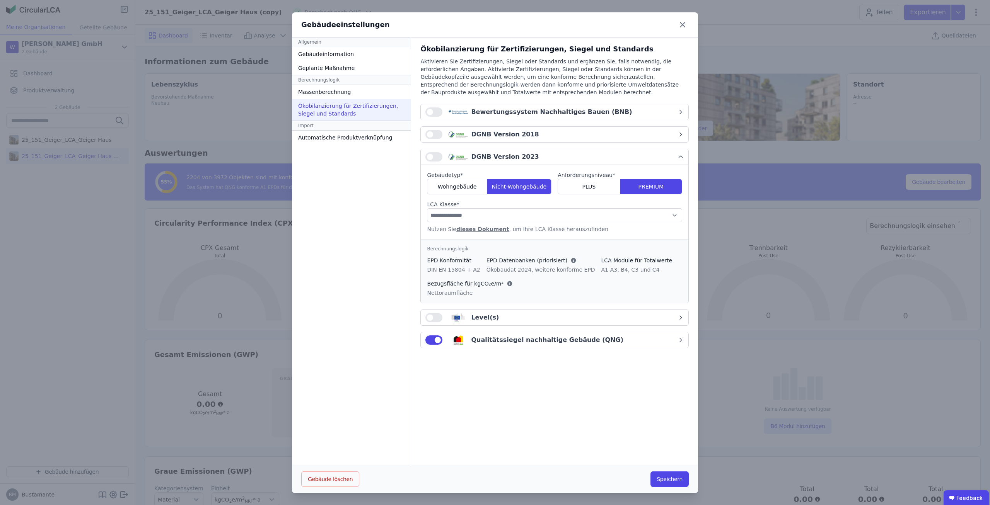
click at [433, 155] on button "button" at bounding box center [433, 156] width 17 height 9
click at [458, 181] on div "Wohngebäude" at bounding box center [457, 186] width 60 height 15
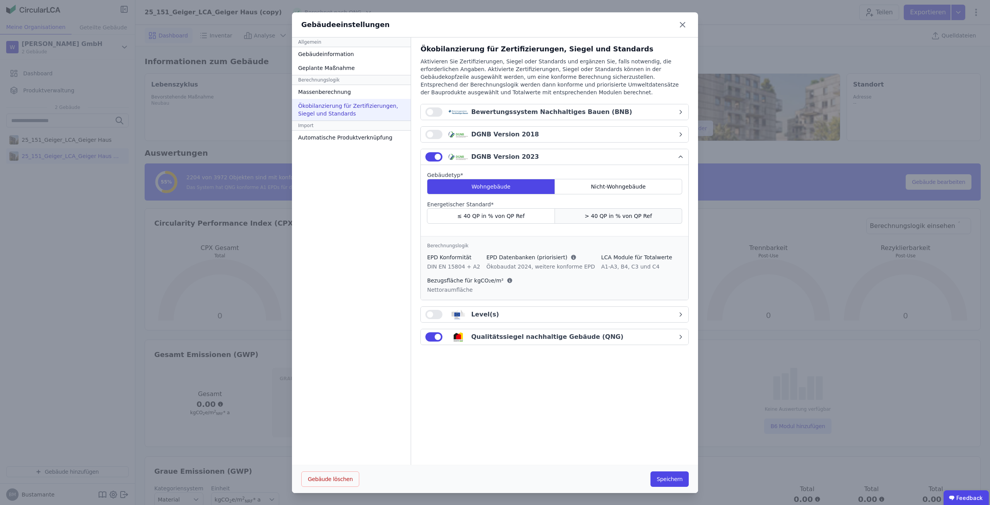
click at [639, 216] on span "> 40 QP in % von QP Ref" at bounding box center [617, 216] width 67 height 8
click at [666, 474] on button "Speichern" at bounding box center [669, 479] width 38 height 15
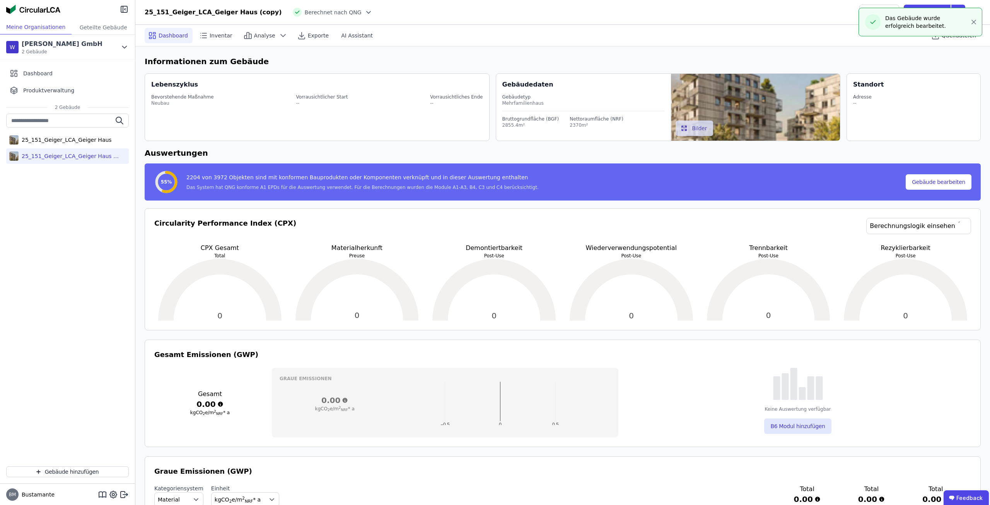
click at [337, 12] on div "25_151_Geiger_LCA_Geiger Haus (copy) Berechnet nach QNG Teilen Exportieren" at bounding box center [562, 12] width 854 height 15
click at [365, 12] on icon at bounding box center [369, 13] width 8 height 8
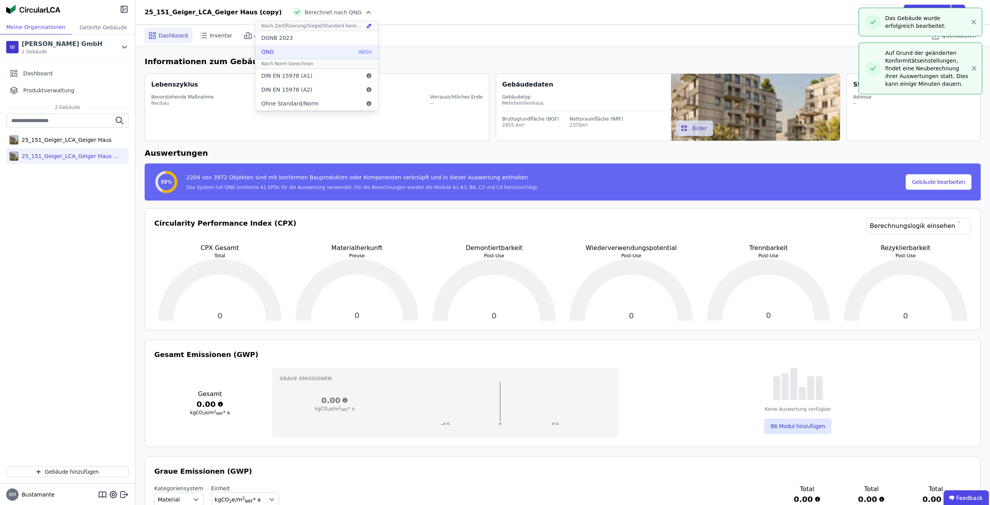
click at [271, 52] on div "QNG Aktiv" at bounding box center [316, 52] width 123 height 14
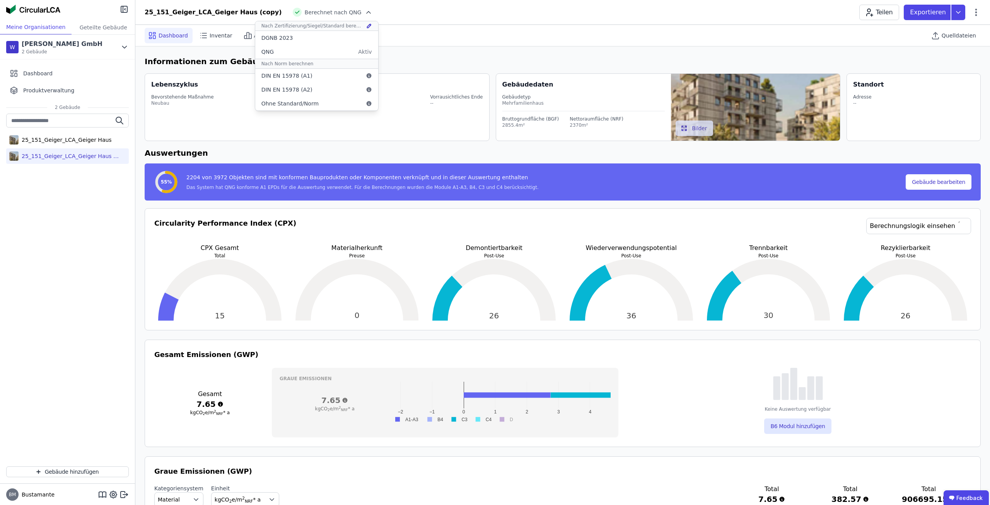
click at [83, 245] on div "25_151_Geiger_LCA_Geiger Haus 25_151_Geiger_LCA_Geiger Haus (copy)" at bounding box center [67, 287] width 135 height 347
click at [957, 40] on div "Quelldateien" at bounding box center [953, 35] width 53 height 15
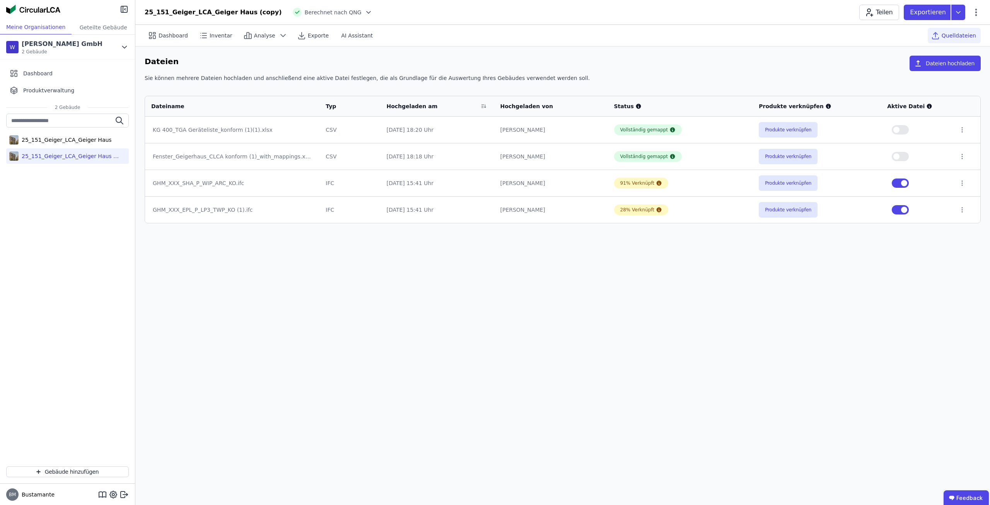
click at [521, 303] on div "Dashboard Inventar Analyse Exporte AI Assistant Quelldateien Dateien Dateien ho…" at bounding box center [562, 265] width 854 height 480
click at [379, 288] on div "Dashboard Inventar Analyse Exporte AI Assistant Quelldateien Dateien Dateien ho…" at bounding box center [562, 265] width 854 height 480
click at [101, 140] on div "25_151_Geiger_LCA_Geiger Haus" at bounding box center [67, 139] width 123 height 15
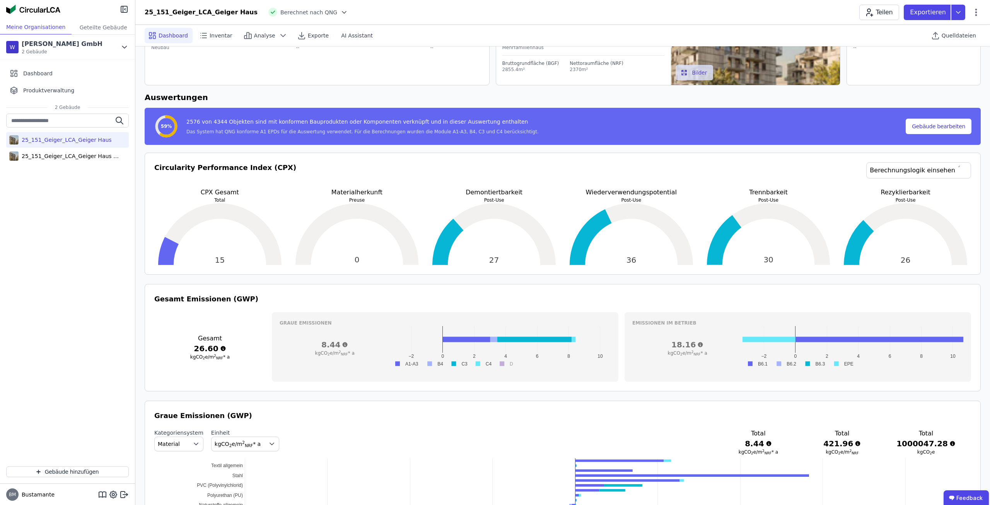
scroll to position [80, 0]
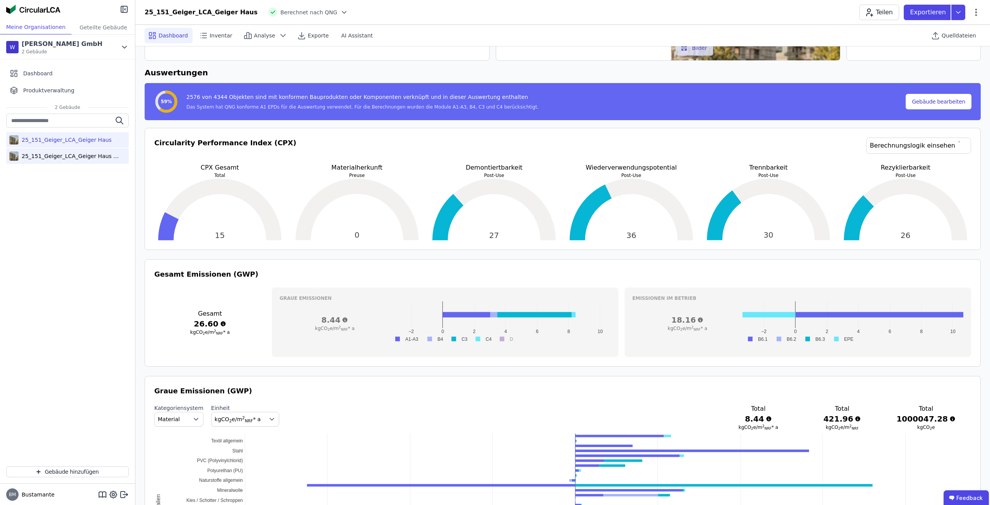
click at [75, 159] on div "25_151_Geiger_LCA_Geiger Haus (copy)" at bounding box center [69, 156] width 101 height 8
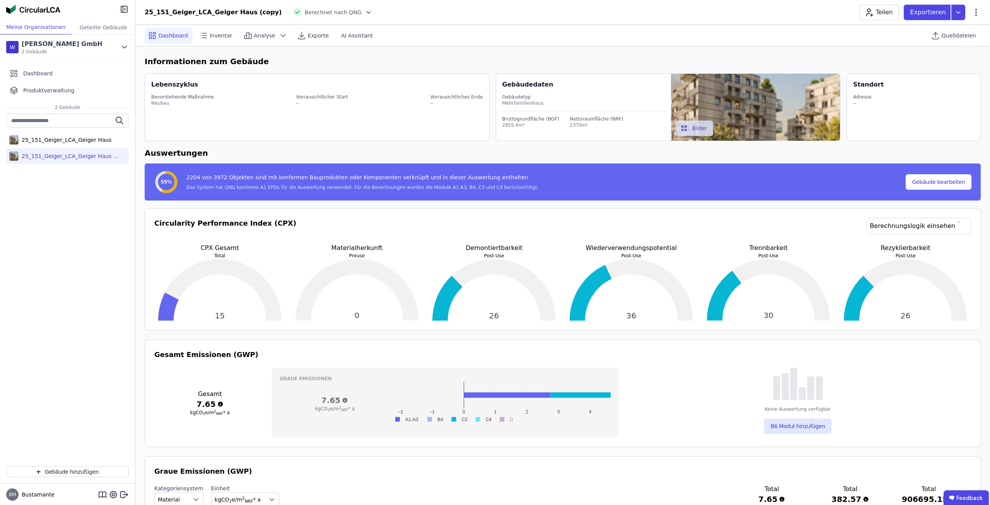
click at [56, 150] on div "25_151_Geiger_LCA_Geiger Haus (copy)" at bounding box center [67, 155] width 123 height 15
click at [60, 143] on div "25_151_Geiger_LCA_Geiger Haus" at bounding box center [65, 140] width 93 height 8
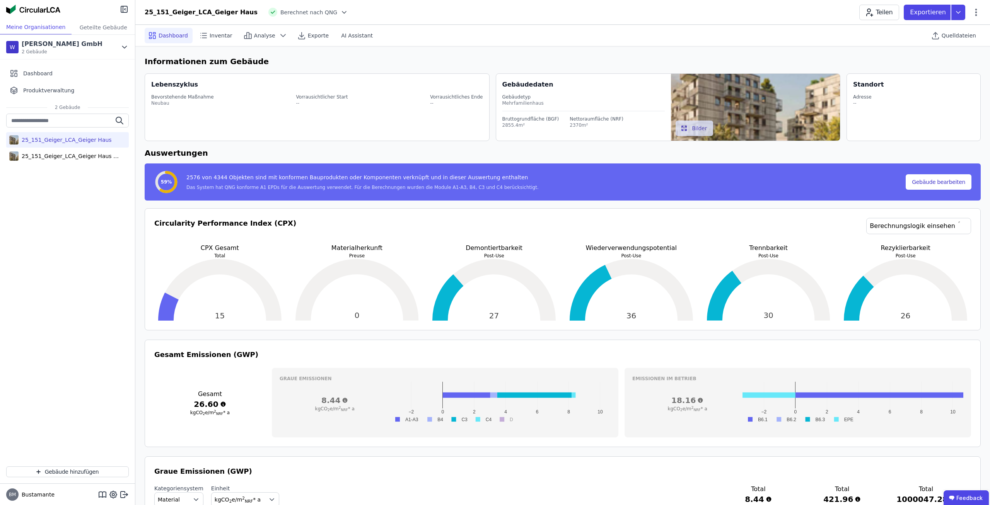
click at [63, 164] on div "25_151_Geiger_LCA_Geiger Haus 25_151_Geiger_LCA_Geiger Haus (copy)" at bounding box center [67, 139] width 123 height 51
click at [63, 156] on div "25_151_Geiger_LCA_Geiger Haus (copy)" at bounding box center [69, 156] width 101 height 8
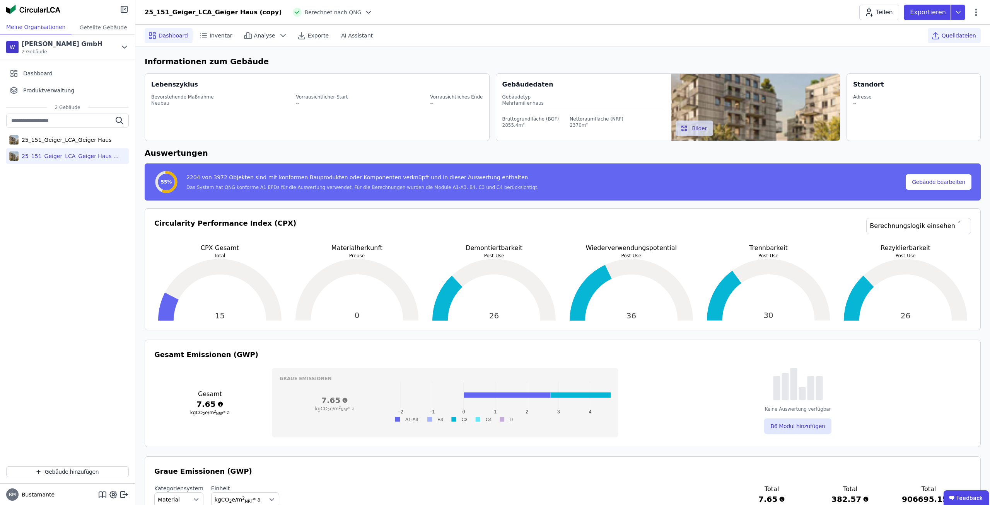
click at [976, 37] on div "Quelldateien" at bounding box center [953, 35] width 53 height 15
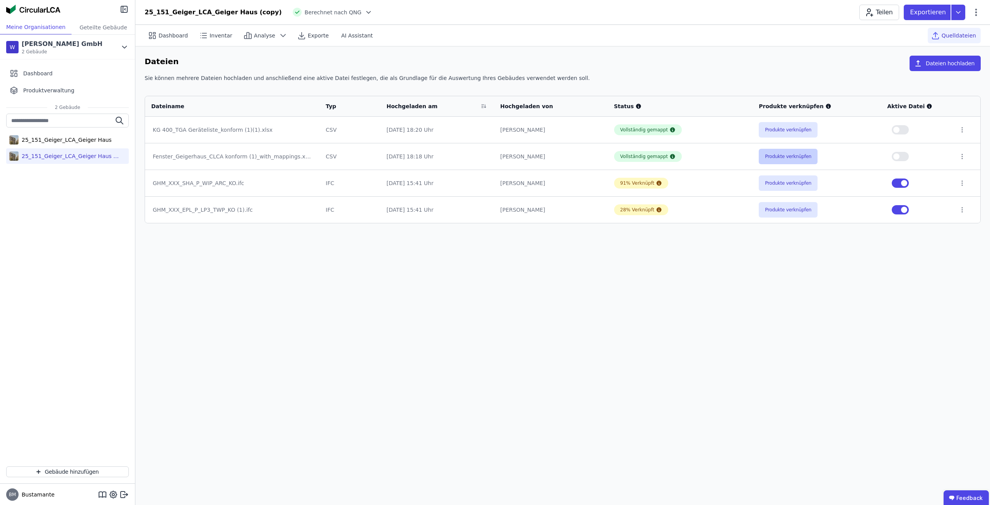
click at [767, 157] on button "Produkte verknüpfen" at bounding box center [787, 156] width 59 height 15
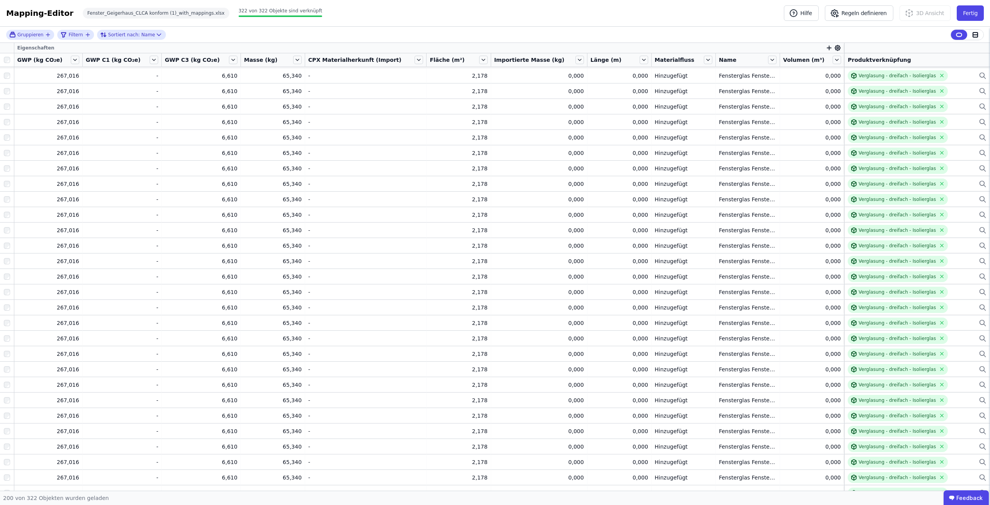
scroll to position [1765, 0]
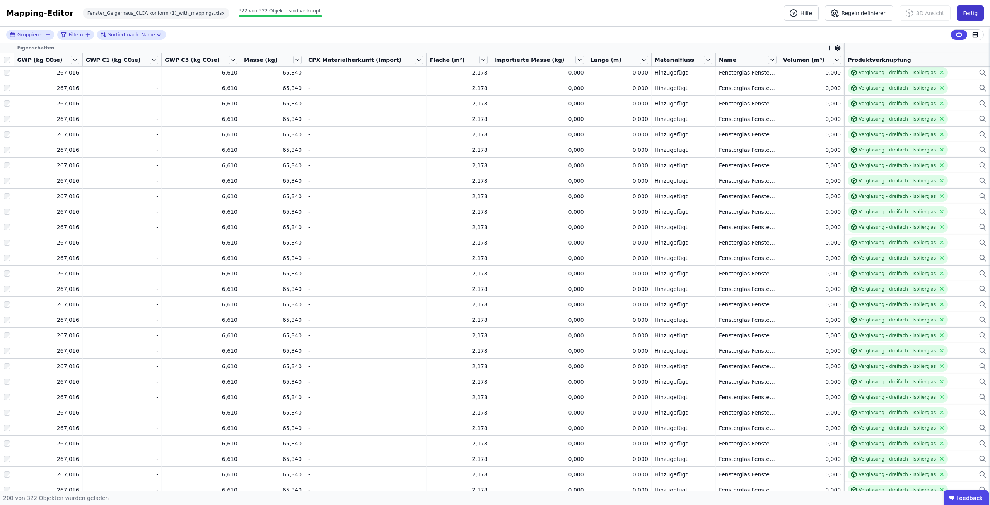
click at [976, 12] on button "Fertig" at bounding box center [969, 12] width 27 height 15
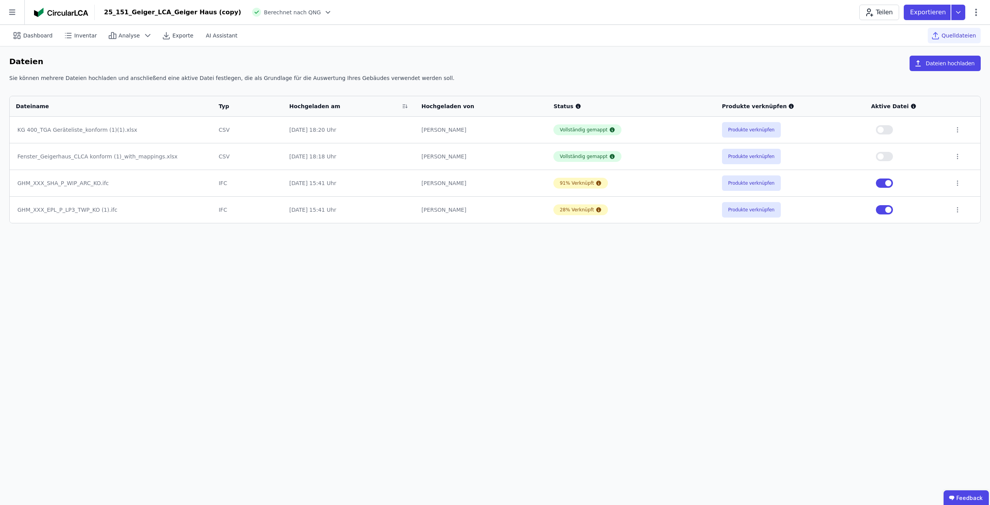
drag, startPoint x: 694, startPoint y: 289, endPoint x: 675, endPoint y: 287, distance: 19.8
click at [692, 290] on div "Dashboard Inventar Analyse Exporte AI Assistant Quelldateien Dateien Dateien ho…" at bounding box center [495, 265] width 990 height 480
click at [14, 15] on icon at bounding box center [12, 12] width 24 height 24
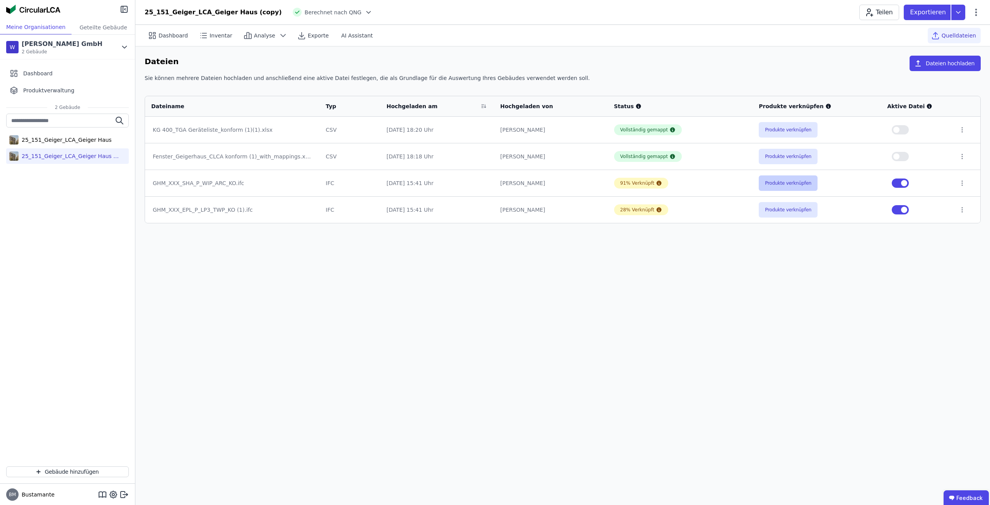
click at [800, 186] on button "Produkte verknüpfen" at bounding box center [787, 182] width 59 height 15
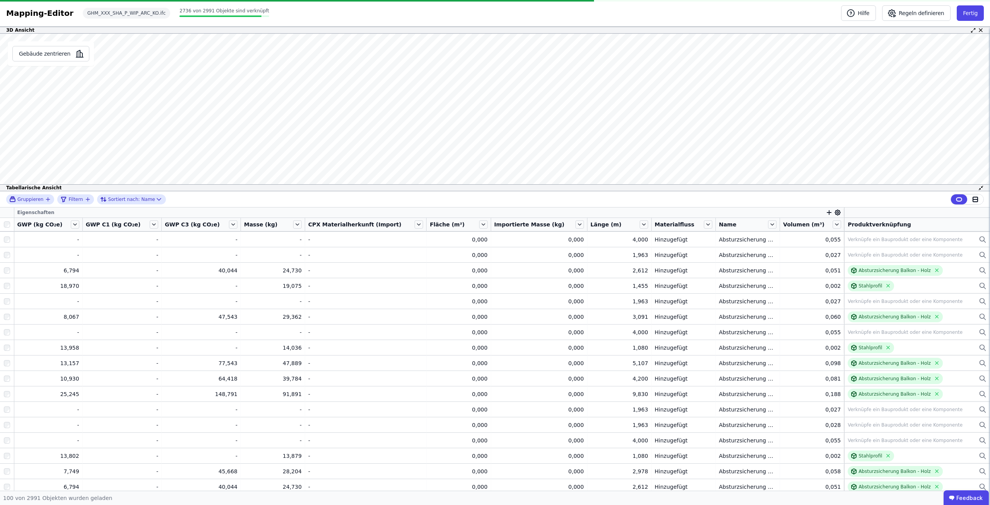
scroll to position [1286, 0]
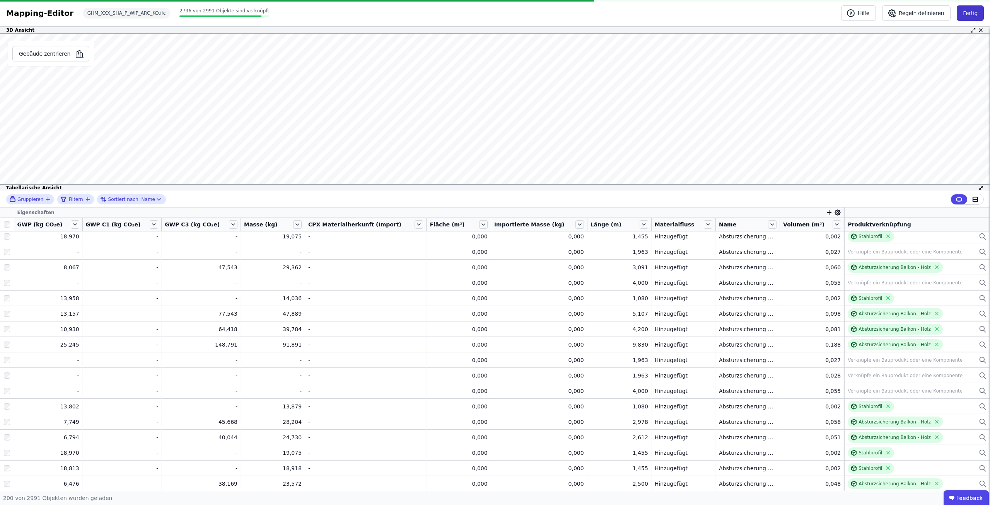
click at [961, 16] on button "Fertig" at bounding box center [969, 12] width 27 height 15
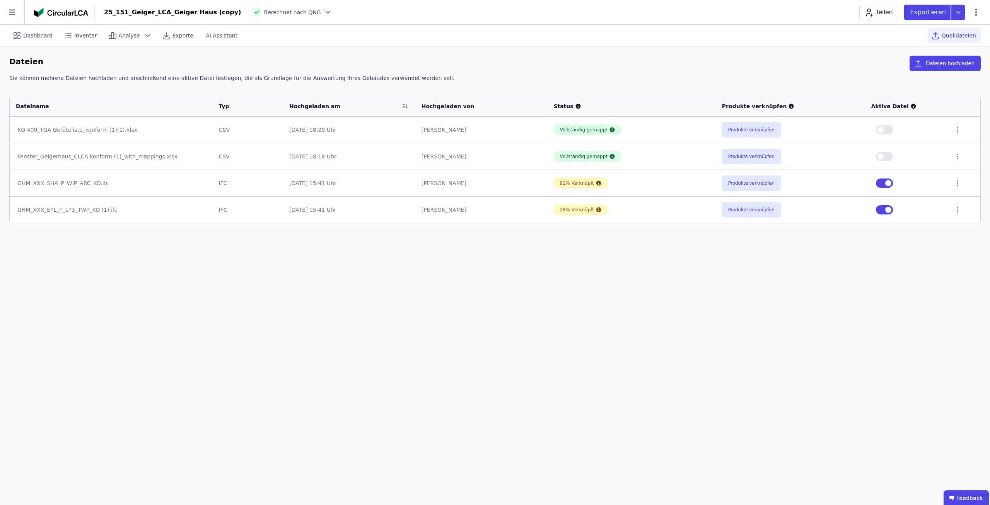
click at [322, 317] on div "Dashboard Inventar Analyse Exporte AI Assistant Quelldateien Dateien Dateien ho…" at bounding box center [495, 265] width 990 height 480
click at [27, 37] on span "Dashboard" at bounding box center [37, 36] width 29 height 8
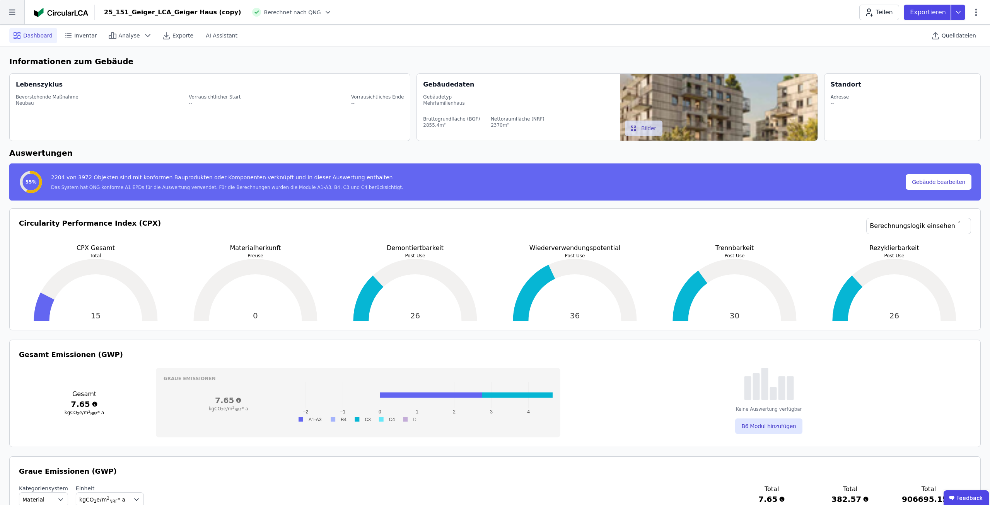
click at [17, 10] on icon at bounding box center [12, 12] width 24 height 24
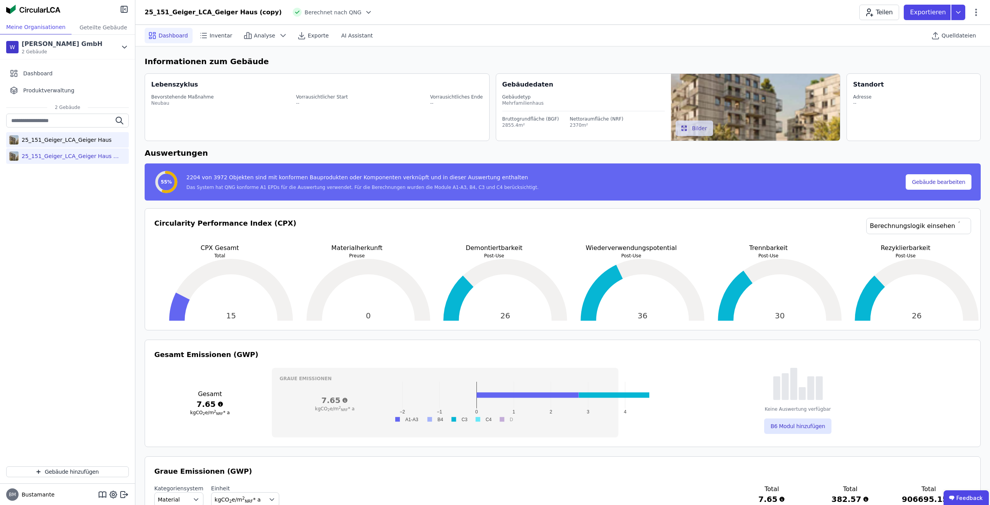
click at [75, 144] on div "25_151_Geiger_LCA_Geiger Haus" at bounding box center [67, 139] width 123 height 15
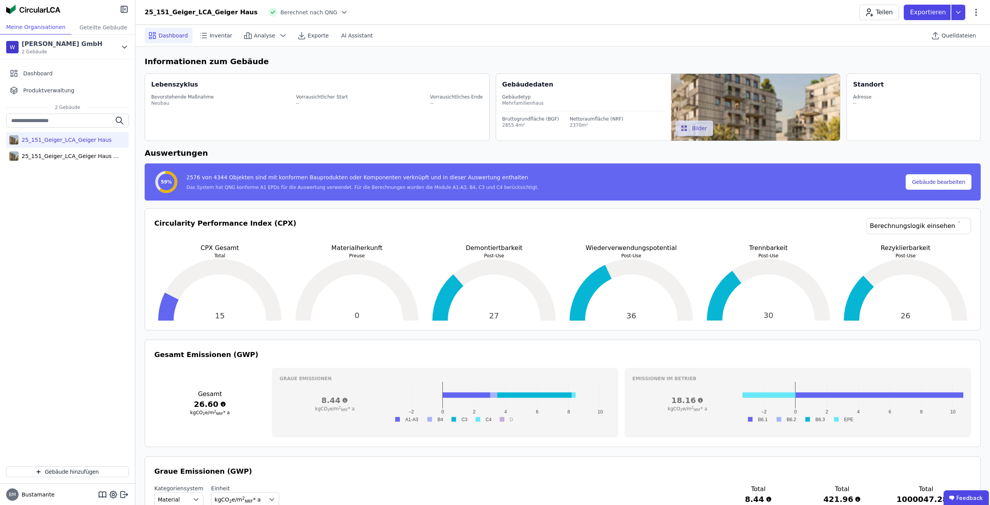
click at [342, 12] on icon at bounding box center [344, 12] width 4 height 2
click at [63, 158] on div "25_151_Geiger_LCA_Geiger Haus (copy)" at bounding box center [69, 156] width 101 height 8
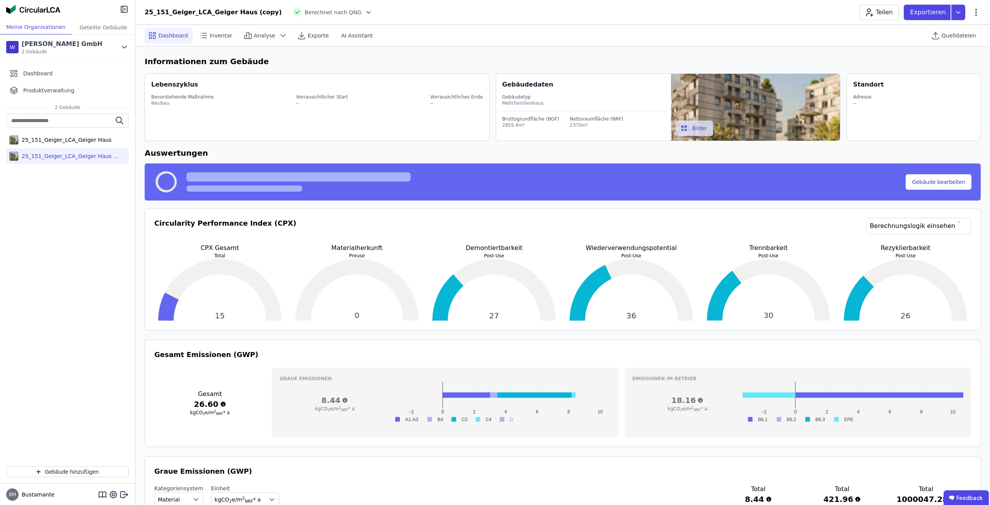
click at [365, 10] on icon at bounding box center [369, 13] width 8 height 8
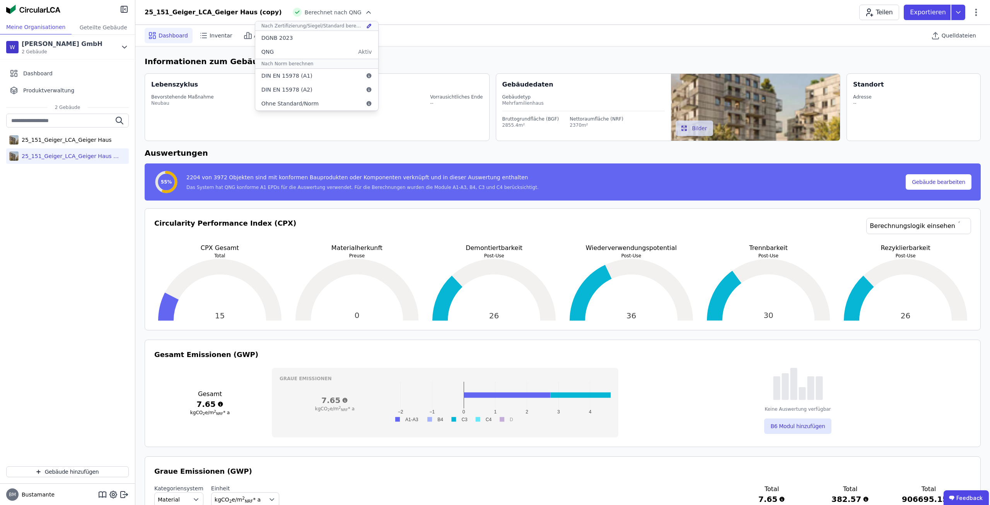
click at [379, 8] on div "25_151_Geiger_LCA_Geiger Haus (copy) Berechnet nach QNG Nach Zertifizierung/Sie…" at bounding box center [562, 12] width 854 height 15
click at [65, 138] on div "25_151_Geiger_LCA_Geiger Haus" at bounding box center [65, 140] width 93 height 8
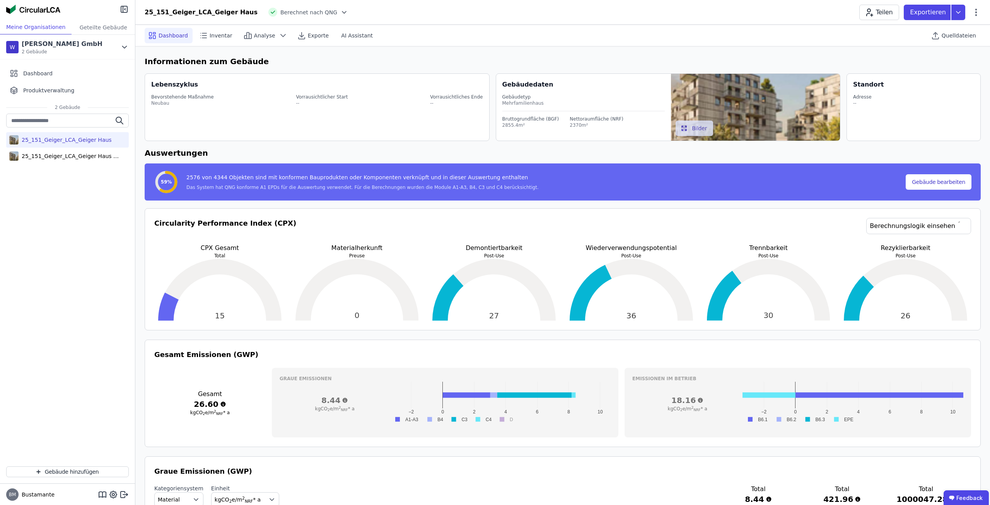
click at [970, 14] on div "Exportieren" at bounding box center [937, 12] width 68 height 15
drag, startPoint x: 956, startPoint y: 27, endPoint x: 775, endPoint y: 23, distance: 180.6
click at [778, 23] on header "25_151_Geiger_LCA_Geiger Haus Berechnet nach QNG Teilen Exportieren DGNB Gebäud…" at bounding box center [562, 12] width 854 height 25
click at [775, 23] on header "25_151_Geiger_LCA_Geiger Haus Berechnet nach QNG Teilen Exportieren DGNB Gebäud…" at bounding box center [562, 12] width 854 height 25
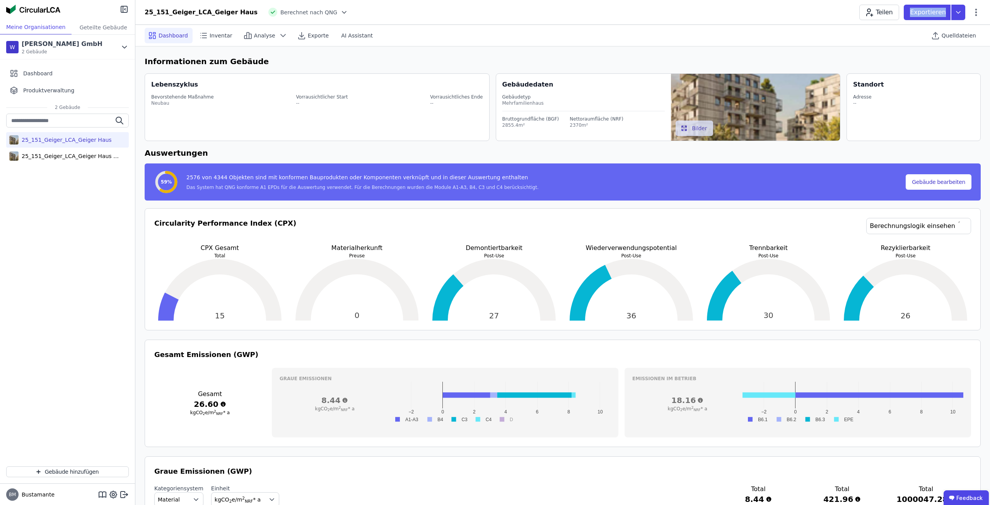
click at [981, 10] on div "25_151_Geiger_LCA_Geiger Haus Berechnet nach QNG Teilen Exportieren" at bounding box center [562, 12] width 854 height 15
click at [978, 10] on icon at bounding box center [975, 12] width 9 height 9
click at [94, 158] on div "25_151_Geiger_LCA_Geiger Haus (copy)" at bounding box center [69, 156] width 101 height 8
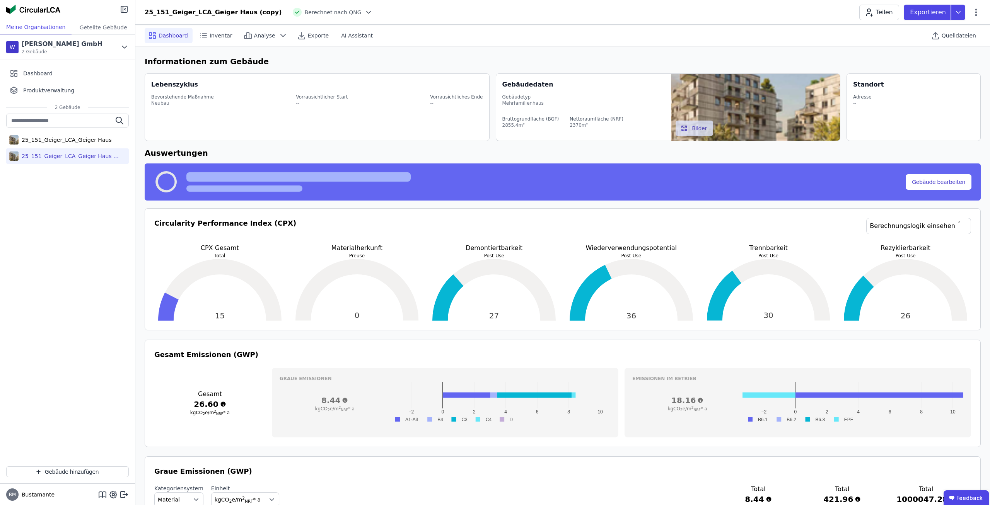
click at [340, 12] on div "25_151_Geiger_LCA_Geiger Haus (copy) Berechnet nach QNG Teilen Exportieren" at bounding box center [562, 12] width 854 height 15
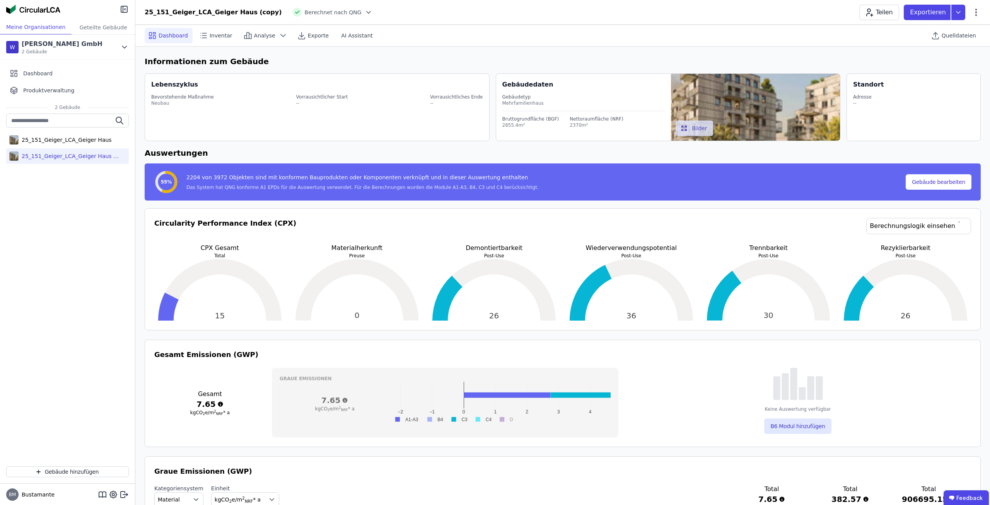
click at [365, 12] on icon at bounding box center [369, 13] width 8 height 8
click at [394, 11] on div "25_151_Geiger_LCA_Geiger Haus (copy) Berechnet nach QNG Nach Zertifizierung/Sie…" at bounding box center [562, 12] width 854 height 15
click at [47, 161] on div "25_151_Geiger_LCA_Geiger Haus (copy)" at bounding box center [67, 155] width 123 height 15
click at [60, 139] on div "25_151_Geiger_LCA_Geiger Haus" at bounding box center [65, 140] width 93 height 8
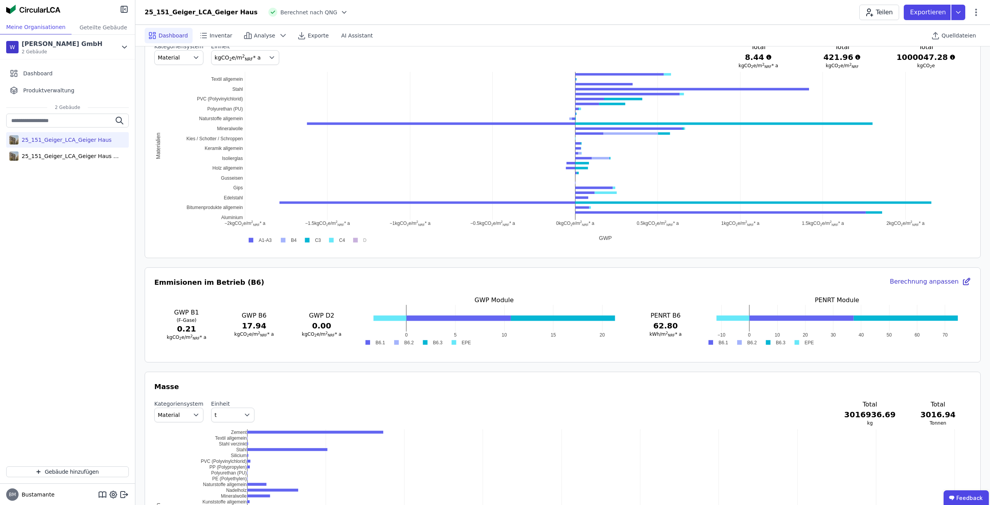
scroll to position [322, 0]
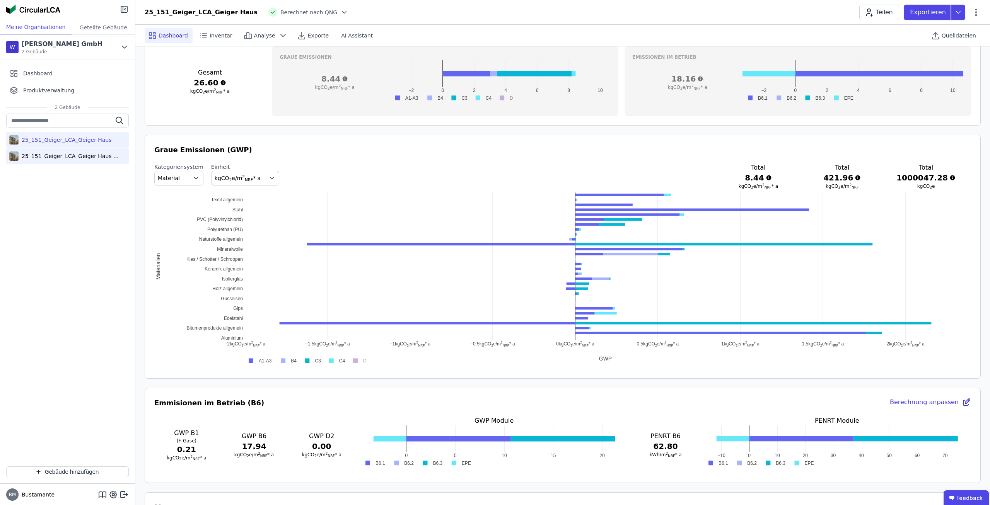
click at [78, 159] on div "25_151_Geiger_LCA_Geiger Haus (copy)" at bounding box center [69, 156] width 101 height 8
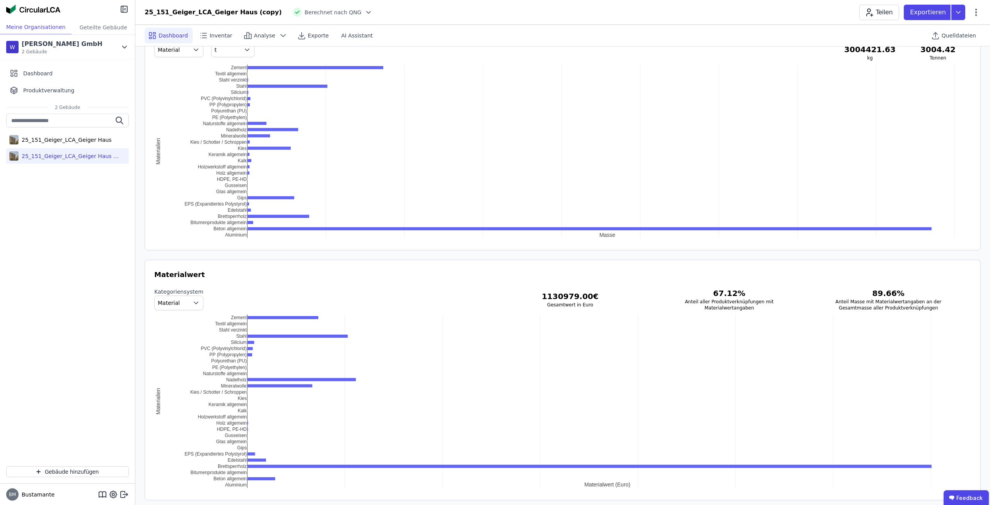
scroll to position [826, 0]
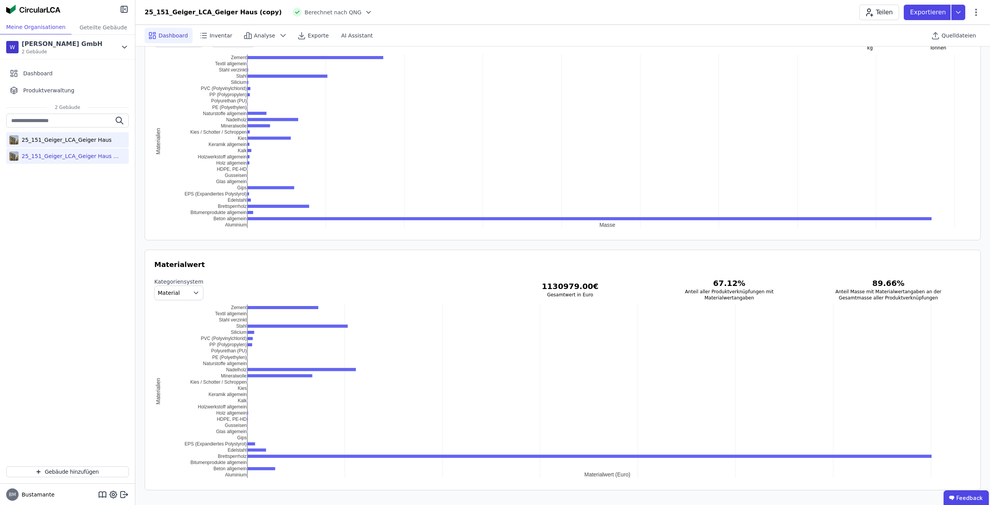
click at [75, 143] on div "25_151_Geiger_LCA_Geiger Haus" at bounding box center [65, 140] width 93 height 8
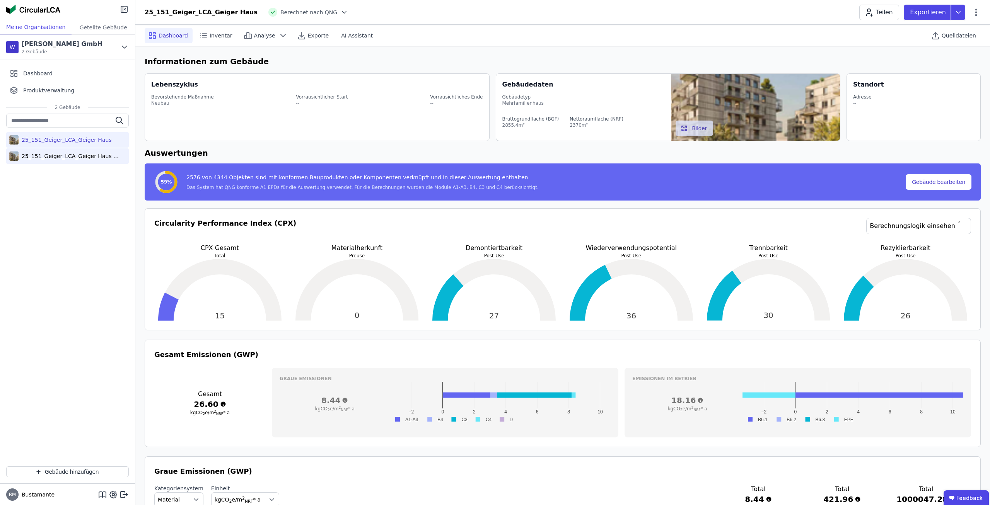
click at [78, 155] on div "25_151_Geiger_LCA_Geiger Haus (copy)" at bounding box center [69, 156] width 101 height 8
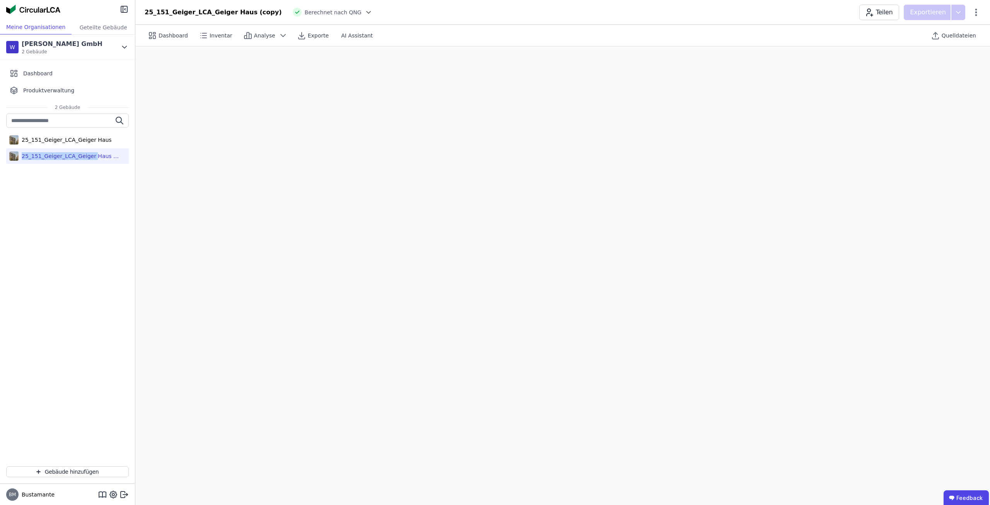
click at [78, 155] on div "25_151_Geiger_LCA_Geiger Haus (copy)" at bounding box center [69, 156] width 101 height 8
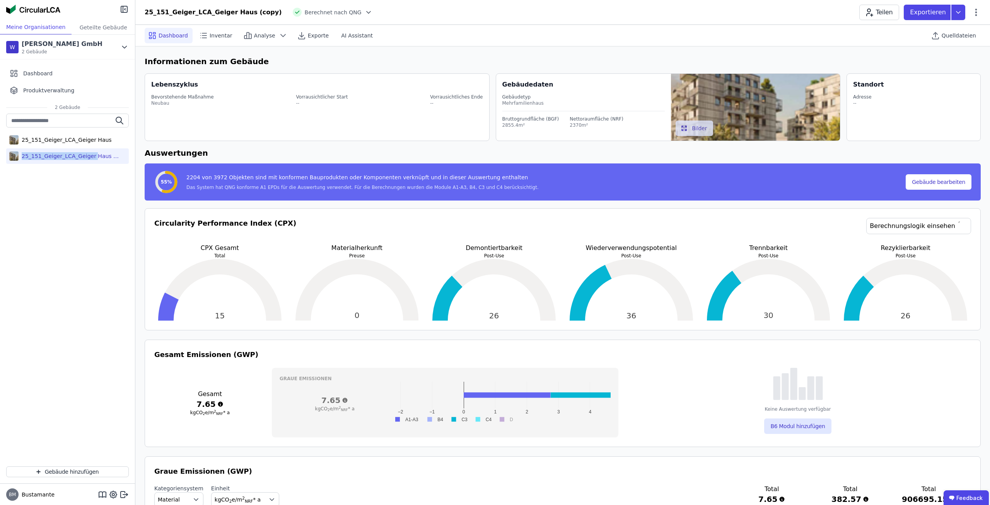
click at [68, 201] on div "25_151_Geiger_LCA_Geiger Haus 25_151_Geiger_LCA_Geiger Haus (copy)" at bounding box center [67, 287] width 135 height 347
click at [957, 37] on span "Quelldateien" at bounding box center [958, 36] width 34 height 8
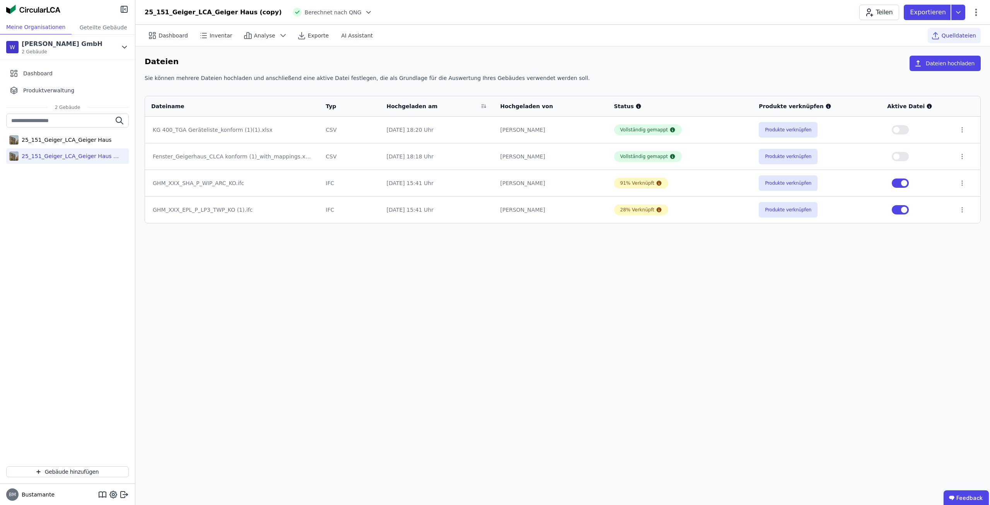
click at [660, 295] on div "Dashboard Inventar Analyse Exporte AI Assistant Quelldateien Dateien Dateien ho…" at bounding box center [562, 265] width 854 height 480
click at [797, 179] on button "Produkte verknüpfen" at bounding box center [787, 182] width 59 height 15
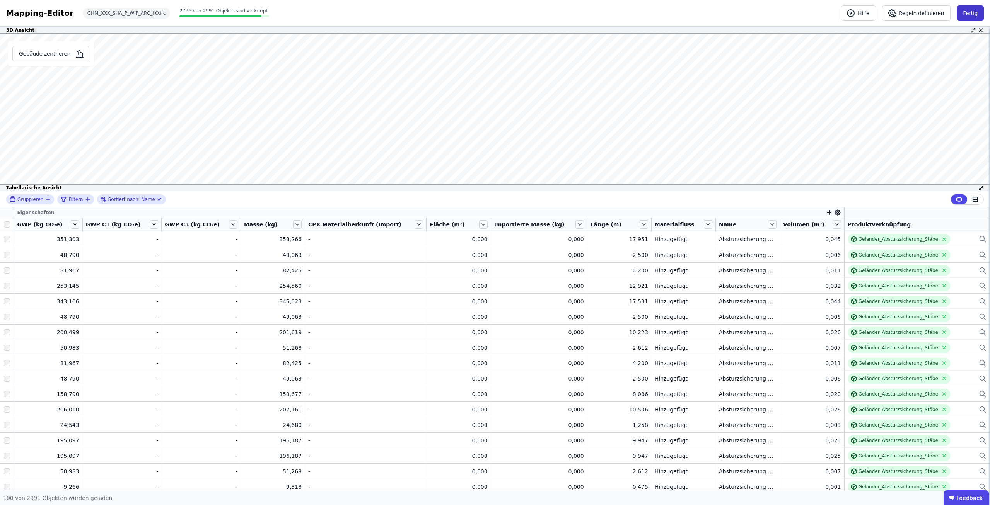
click at [978, 17] on button "Fertig" at bounding box center [969, 12] width 27 height 15
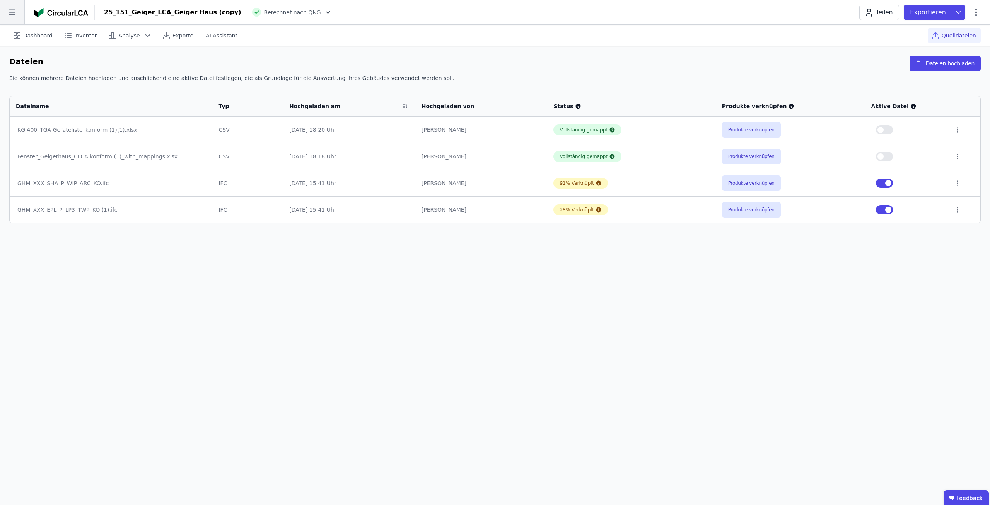
click at [14, 18] on icon at bounding box center [12, 12] width 24 height 24
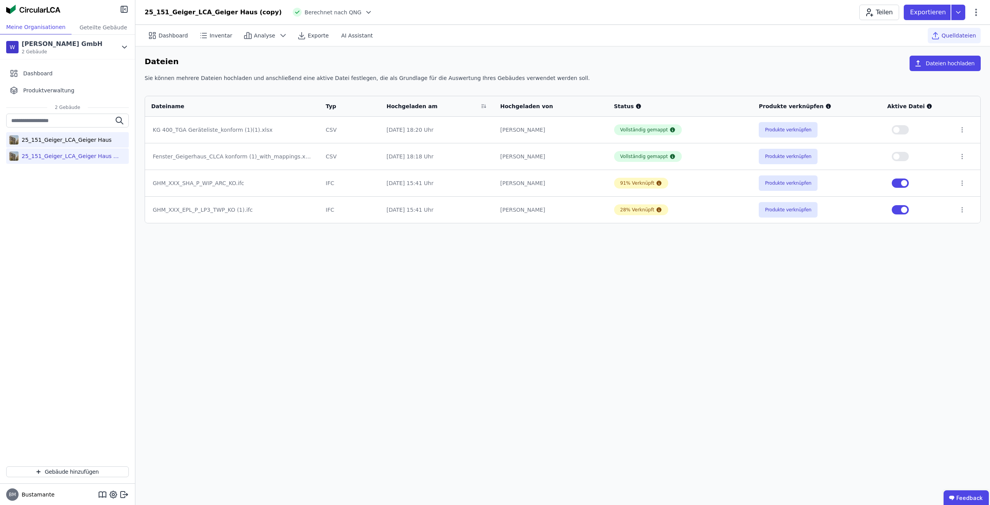
click at [66, 142] on div "25_151_Geiger_LCA_Geiger Haus" at bounding box center [65, 140] width 93 height 8
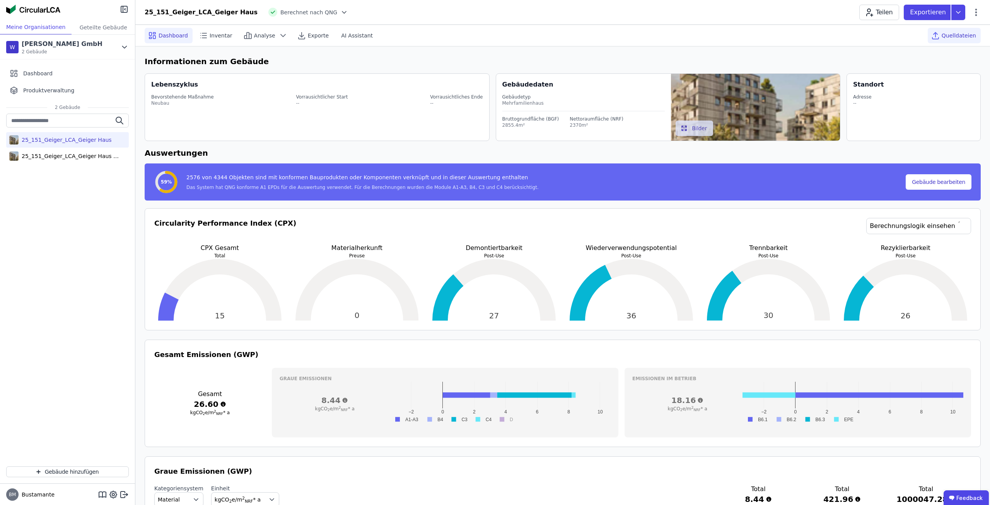
click at [956, 38] on span "Quelldateien" at bounding box center [958, 36] width 34 height 8
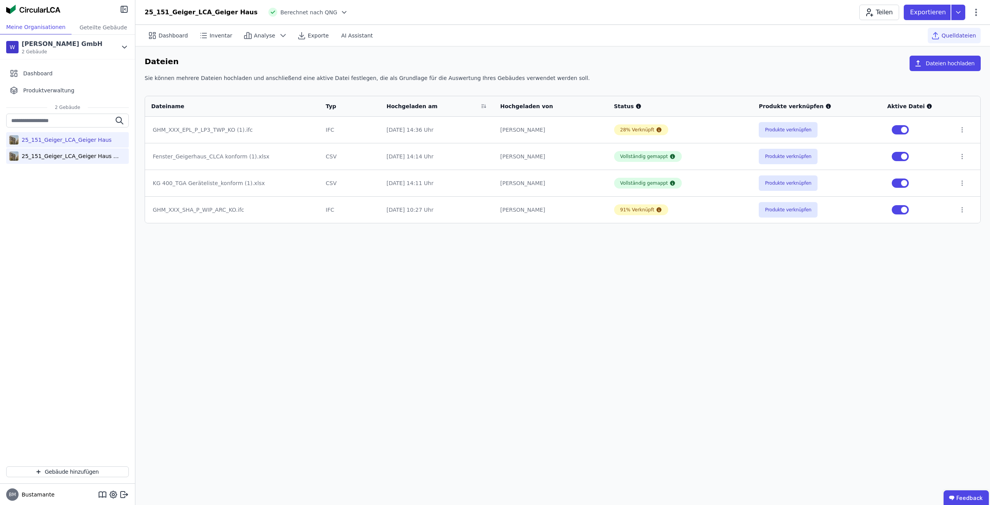
click at [38, 160] on div "25_151_Geiger_LCA_Geiger Haus (copy)" at bounding box center [67, 155] width 123 height 15
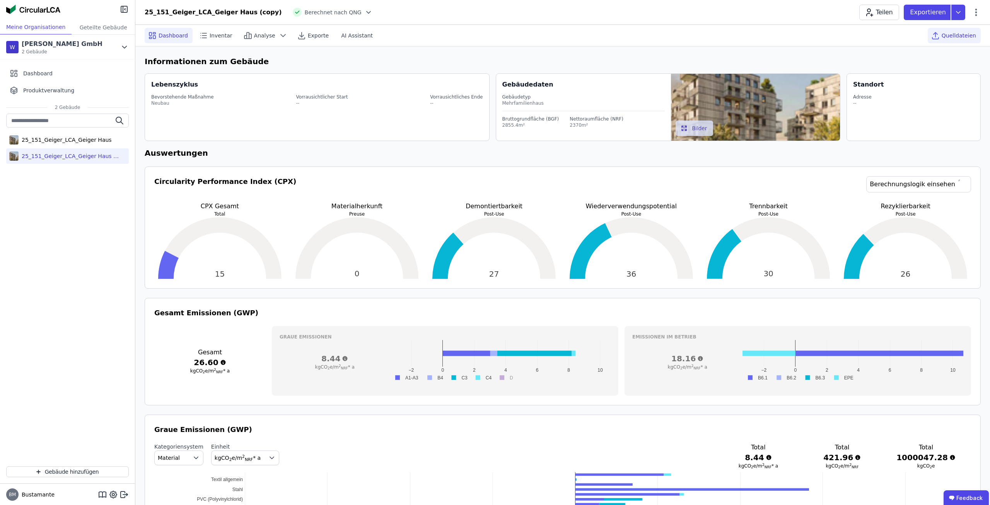
click at [945, 38] on div "Quelldateien" at bounding box center [953, 35] width 53 height 15
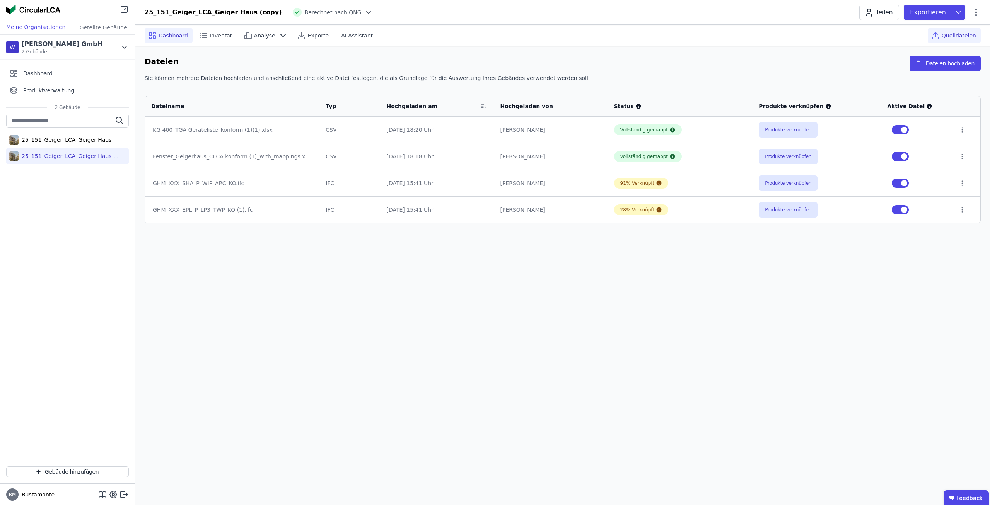
click at [163, 37] on span "Dashboard" at bounding box center [172, 36] width 29 height 8
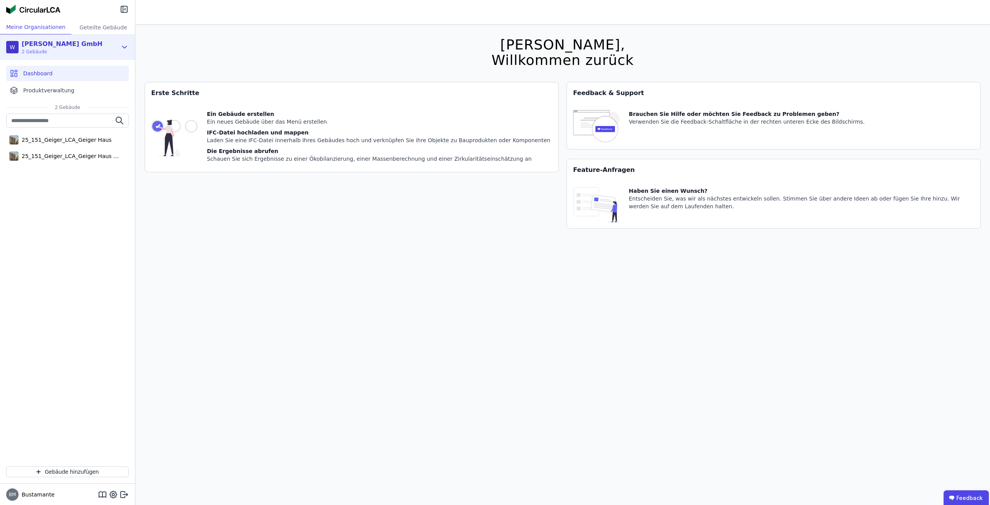
click at [79, 47] on div "[PERSON_NAME] GmbH" at bounding box center [62, 43] width 81 height 9
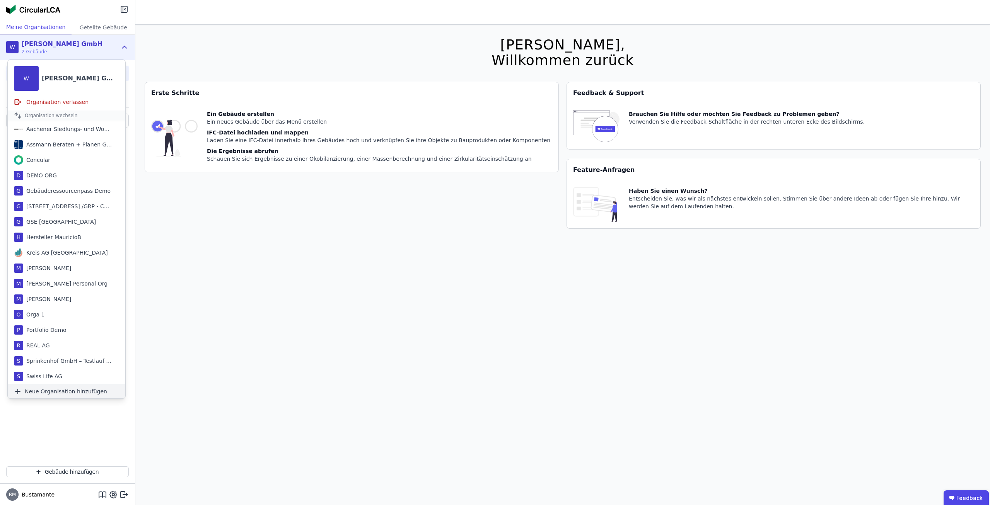
click at [82, 392] on span "Neue Organisation hinzufügen" at bounding box center [66, 392] width 82 height 8
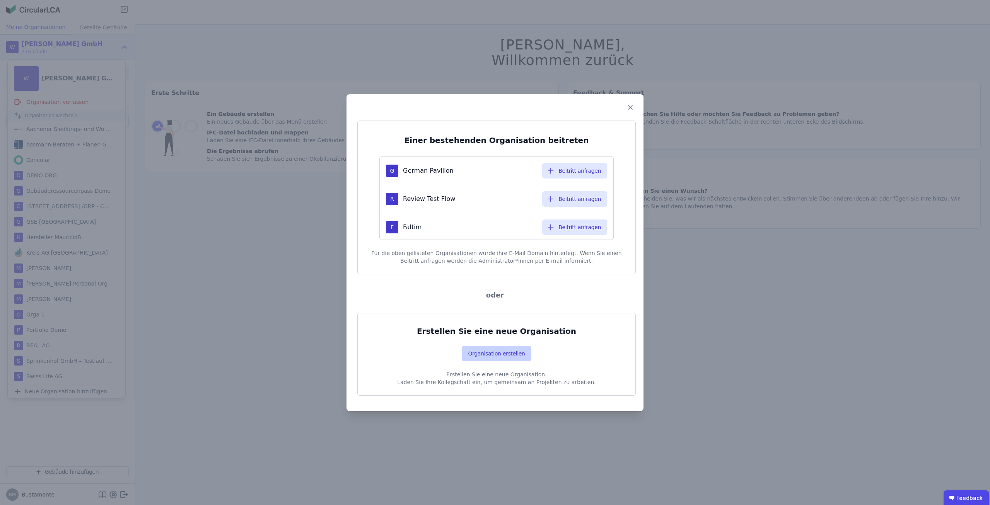
click at [498, 355] on button "Organisation erstellen" at bounding box center [496, 353] width 69 height 15
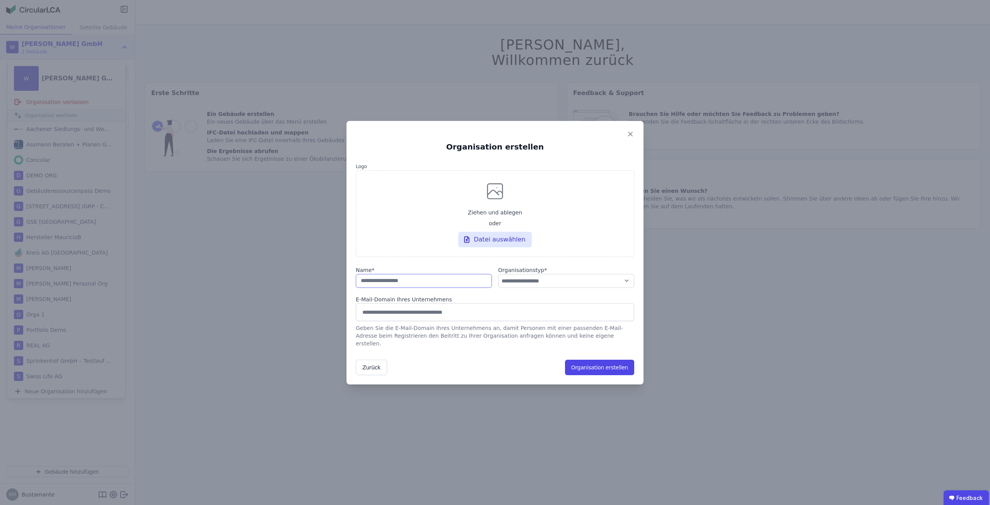
click at [425, 288] on input "string" at bounding box center [424, 281] width 136 height 14
type input "*"
click at [424, 286] on input "string" at bounding box center [424, 281] width 136 height 14
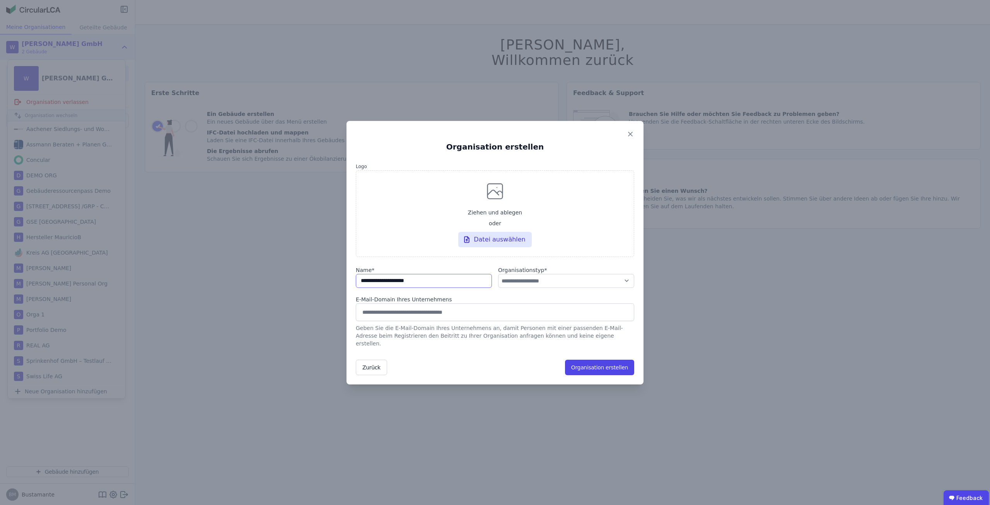
type input "**********"
click at [498, 274] on select "**********" at bounding box center [566, 281] width 136 height 14
select select "**********"
click option "**********" at bounding box center [0, 0] width 0 height 0
click at [602, 362] on button "Organisation erstellen" at bounding box center [599, 367] width 69 height 15
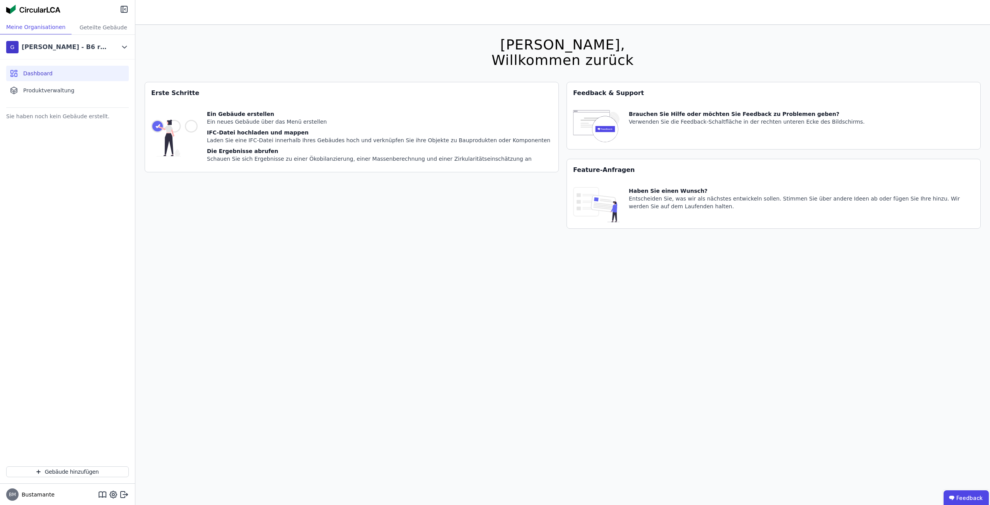
click at [105, 186] on div "Sie haben noch kein Gebäude erstellt." at bounding box center [67, 285] width 135 height 349
click at [82, 473] on button "Gebäude hinzufügen" at bounding box center [67, 472] width 123 height 11
click at [332, 261] on div "Hallo Bustamante, Willkommen zurück Sie verwenden derzeit eine Beta-Version. Es…" at bounding box center [563, 277] width 836 height 505
click at [66, 169] on div "Sie haben noch kein Gebäude erstellt." at bounding box center [67, 285] width 135 height 349
click at [73, 468] on button "Gebäude hinzufügen" at bounding box center [67, 472] width 123 height 11
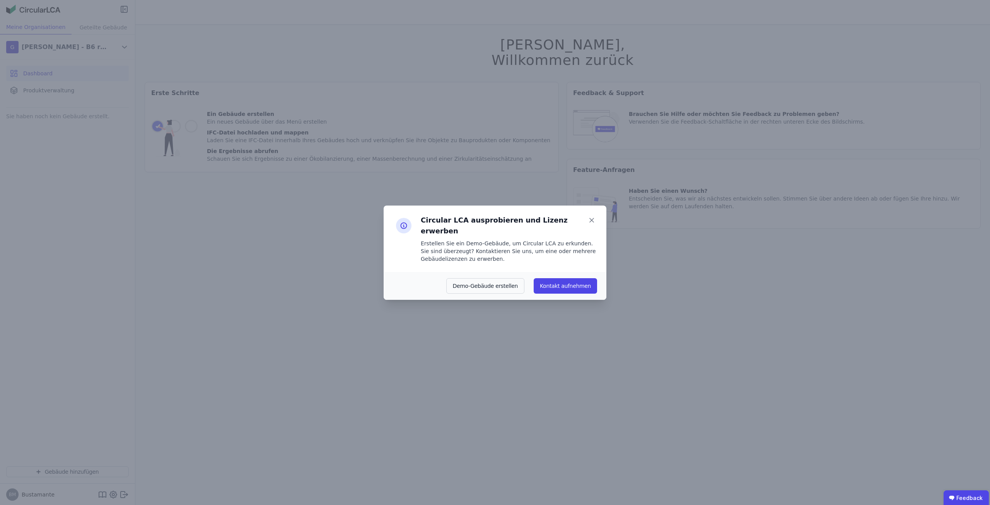
click at [152, 203] on div "Circular LCA ausprobieren und Lizenz erwerben Erstellen Sie ein Demo-Gebäude, u…" at bounding box center [495, 252] width 990 height 505
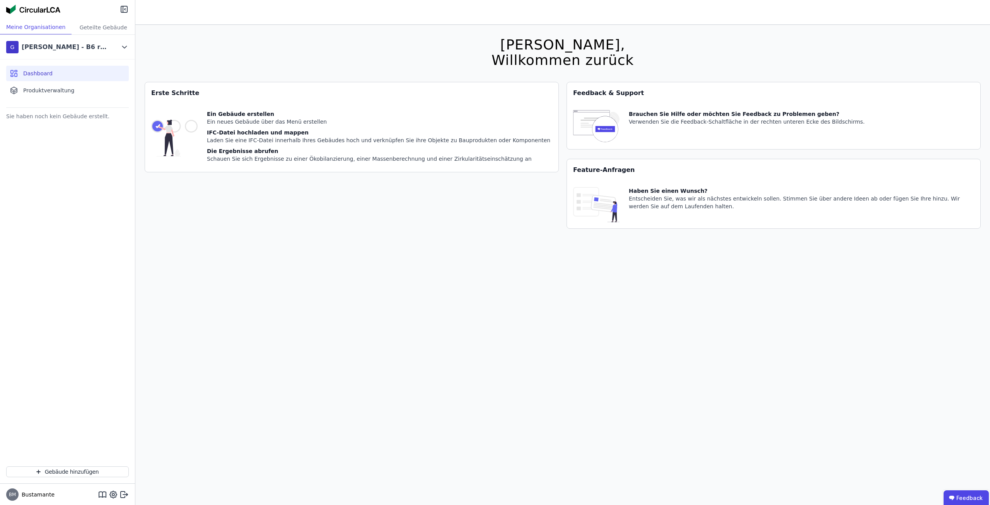
click at [74, 480] on div "Gebäude hinzufügen" at bounding box center [67, 471] width 135 height 23
click at [73, 474] on button "Gebäude hinzufügen" at bounding box center [67, 472] width 123 height 11
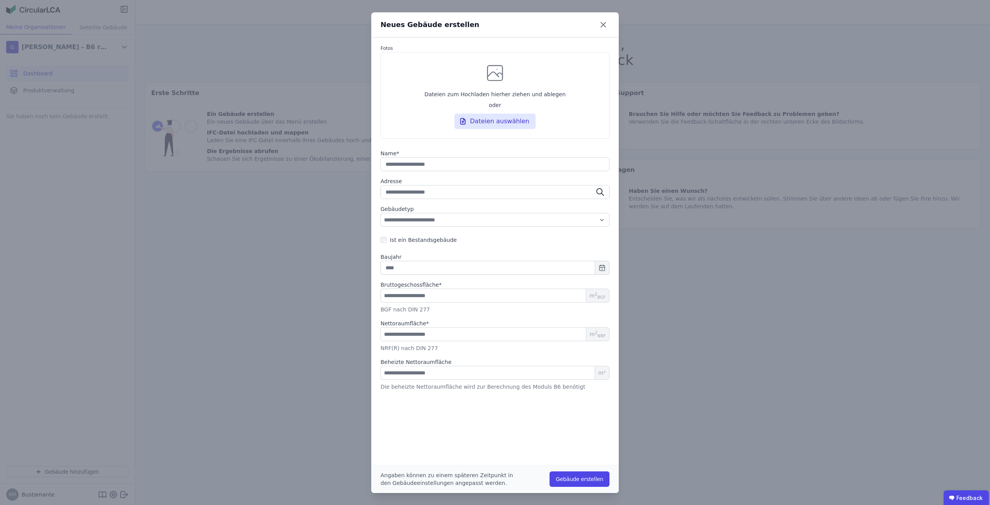
type input "*"
type input "**"
type input "****"
type input "**"
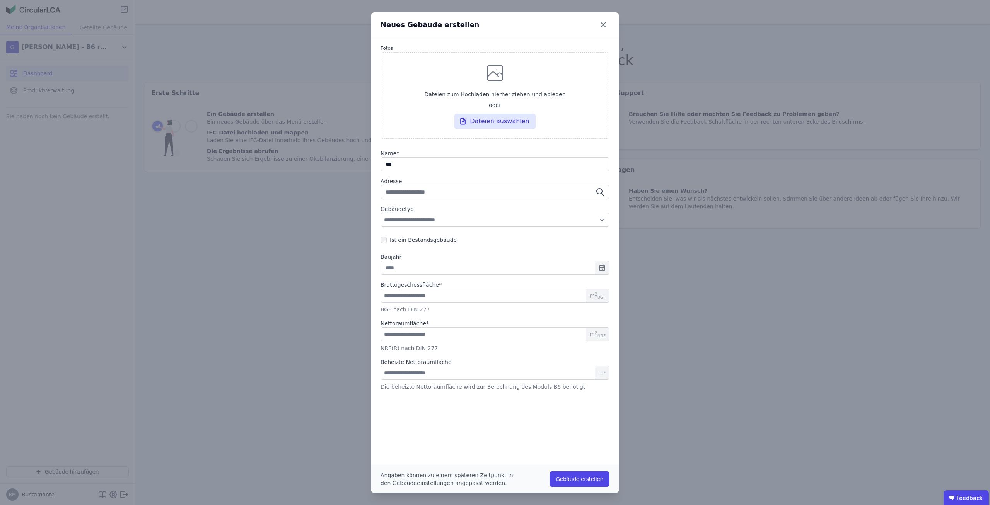
type input "****"
type input "*****"
type input "******"
type input "*******"
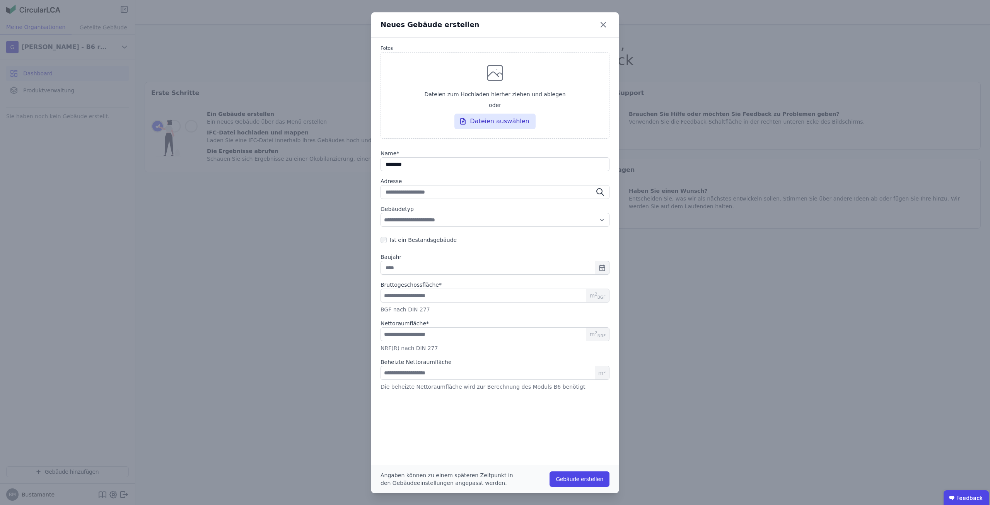
type input "*********"
type input "**********"
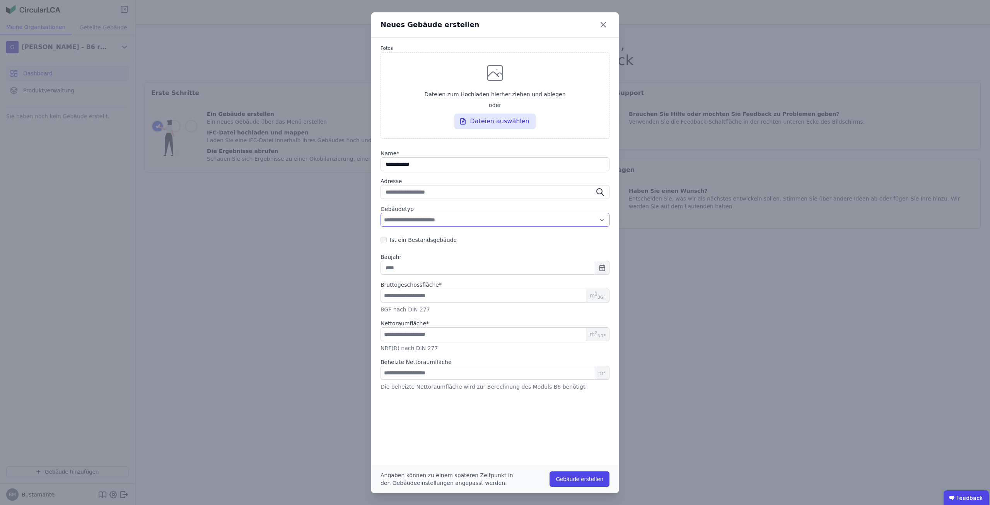
click at [380, 213] on select "**********" at bounding box center [494, 220] width 229 height 14
select select "**********"
click option "**********" at bounding box center [0, 0] width 0 height 0
click at [469, 296] on input "number" at bounding box center [494, 296] width 229 height 14
type input "*"
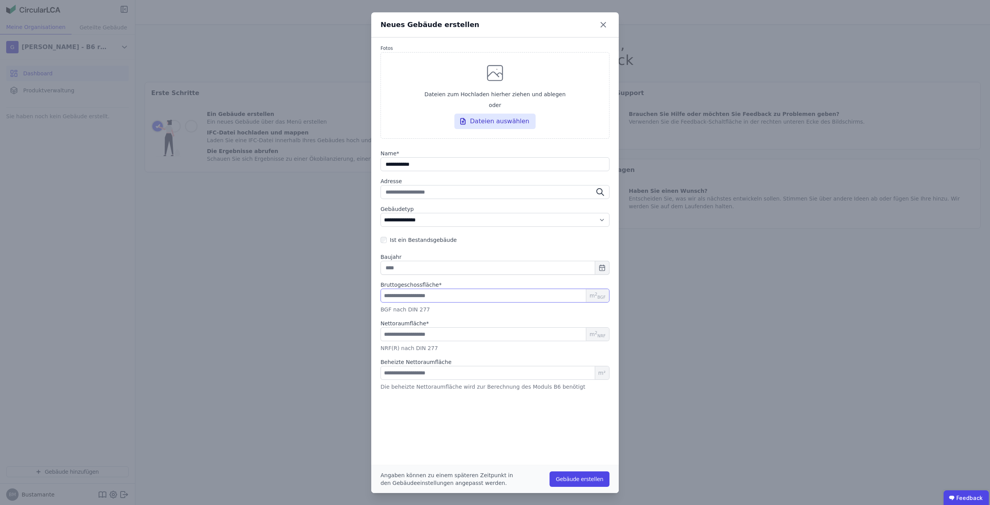
type input "**"
type input "***"
click at [458, 331] on input "number" at bounding box center [494, 334] width 229 height 14
type input "*"
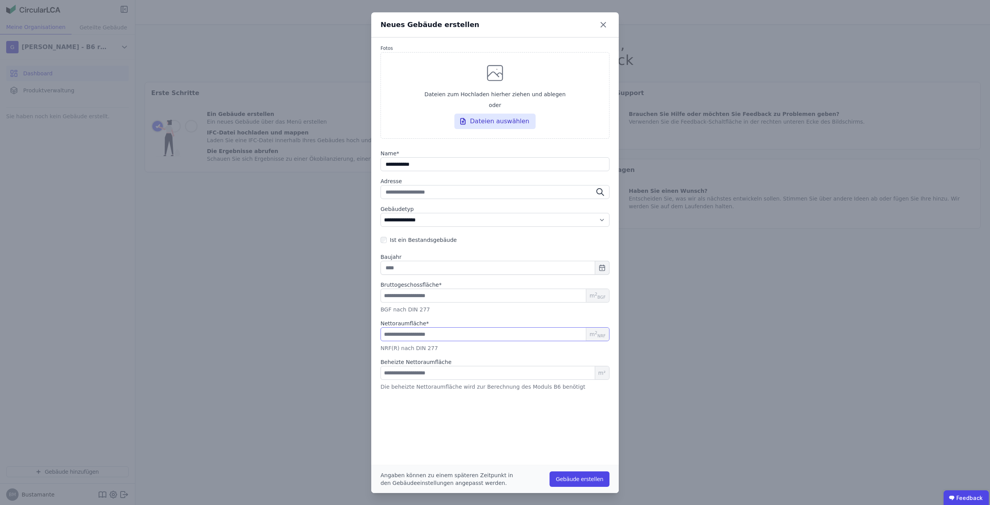
type input "**"
type input "***"
click at [576, 477] on button "Gebäude erstellen" at bounding box center [579, 479] width 60 height 15
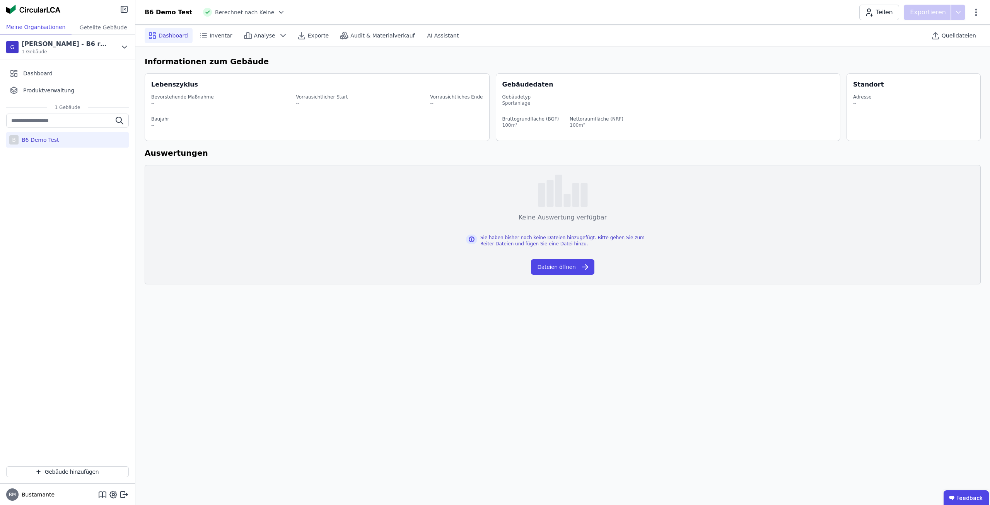
click at [91, 201] on div "B B6 Demo Test" at bounding box center [67, 287] width 135 height 347
